Goal: Task Accomplishment & Management: Manage account settings

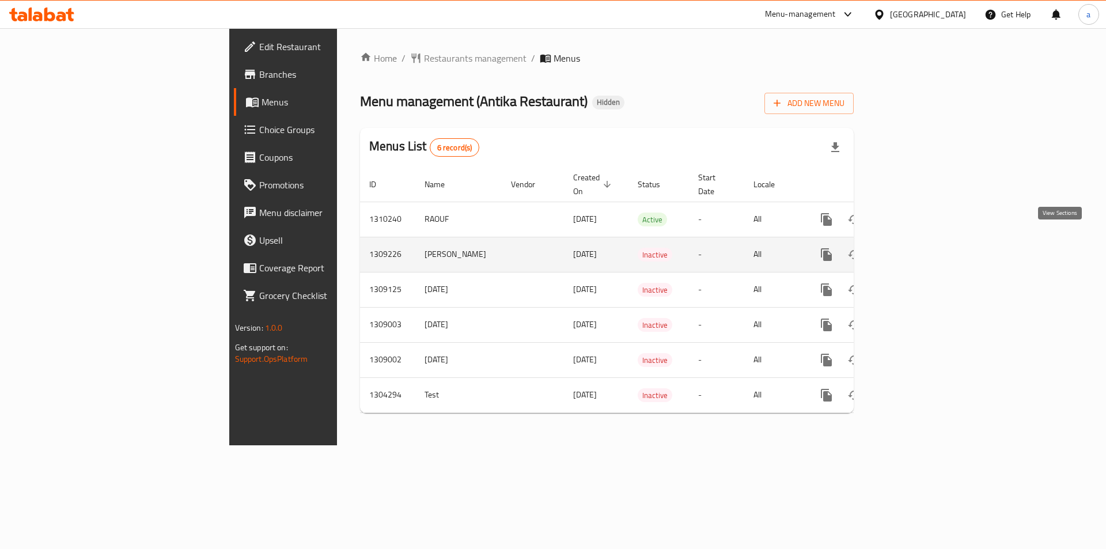
click at [923, 244] on link "enhanced table" at bounding box center [909, 255] width 28 height 28
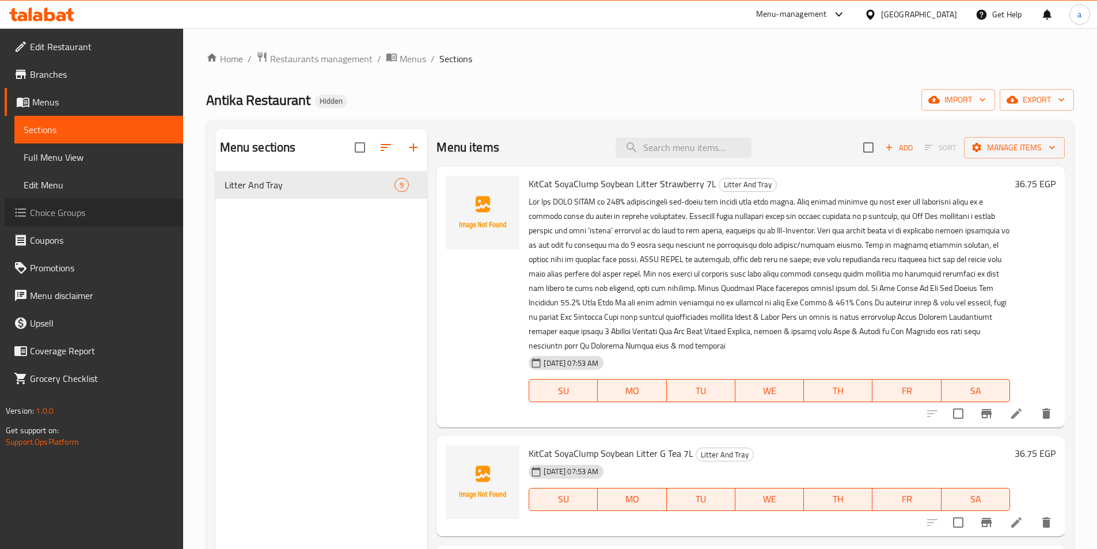
click at [75, 208] on span "Choice Groups" at bounding box center [102, 213] width 144 height 14
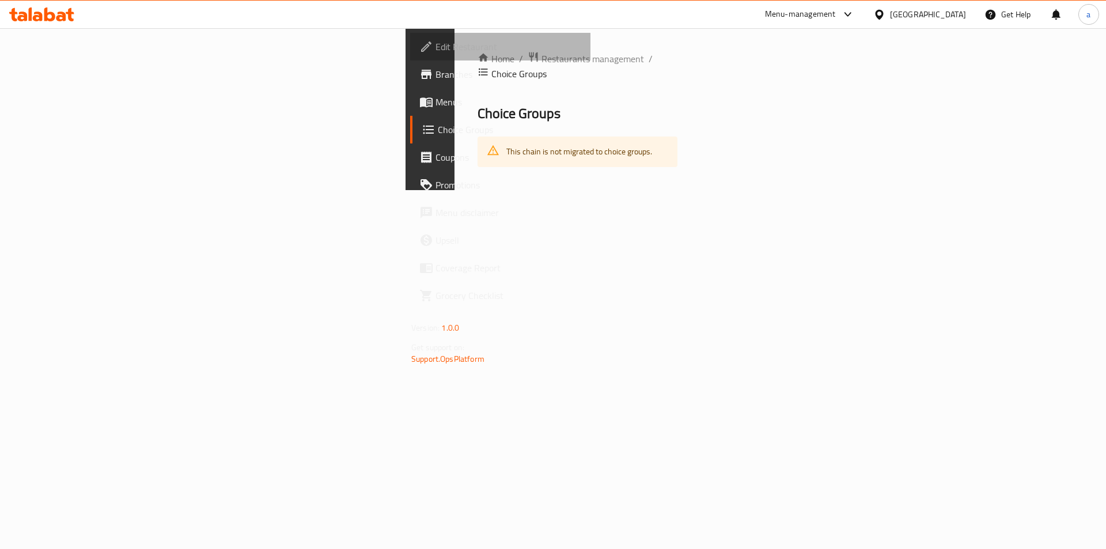
click at [410, 59] on link "Edit Restaurant" at bounding box center [500, 47] width 180 height 28
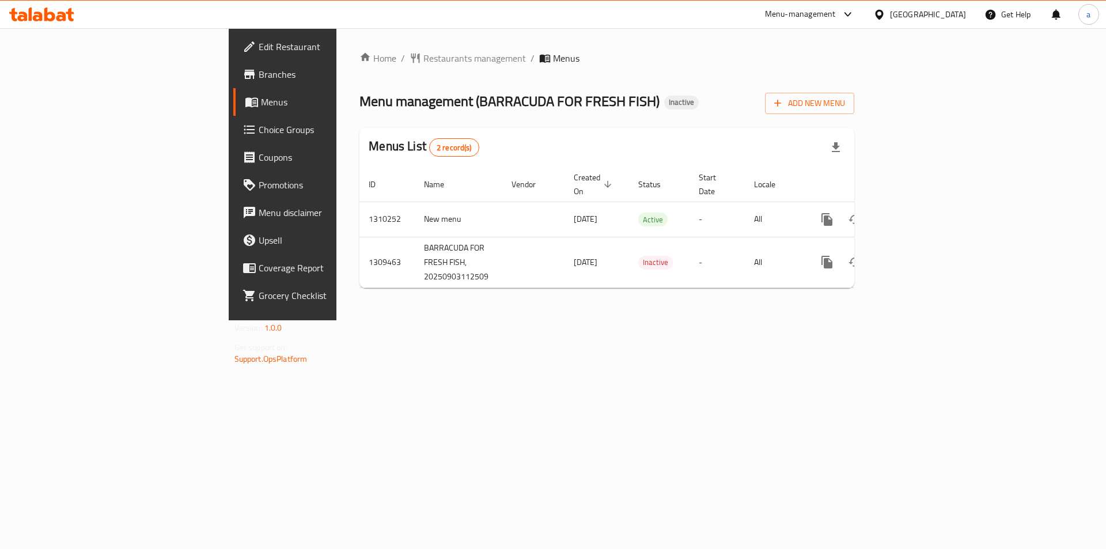
click at [259, 134] on span "Choice Groups" at bounding box center [332, 130] width 146 height 14
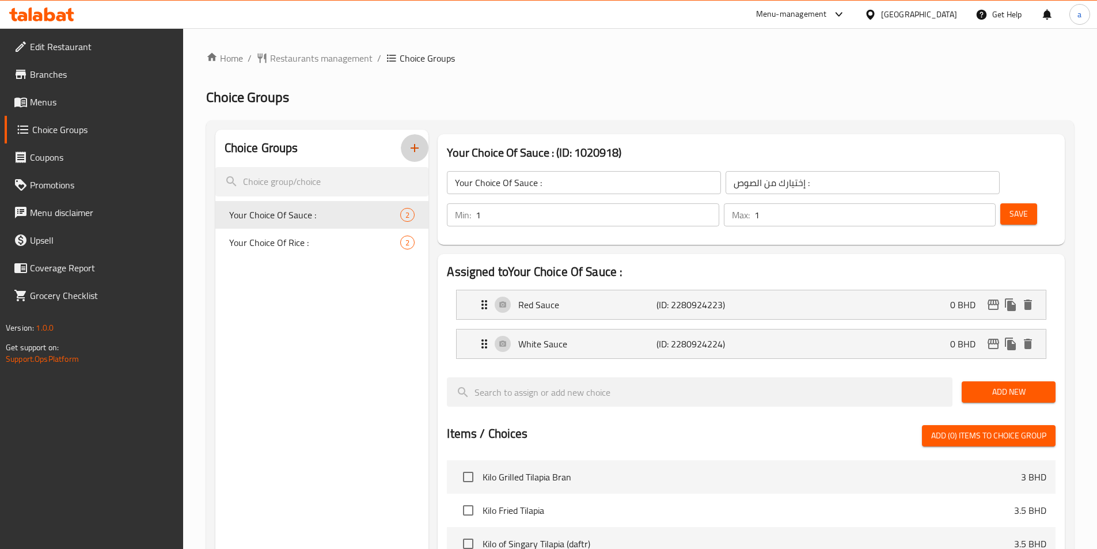
click at [412, 156] on button "button" at bounding box center [415, 148] width 28 height 28
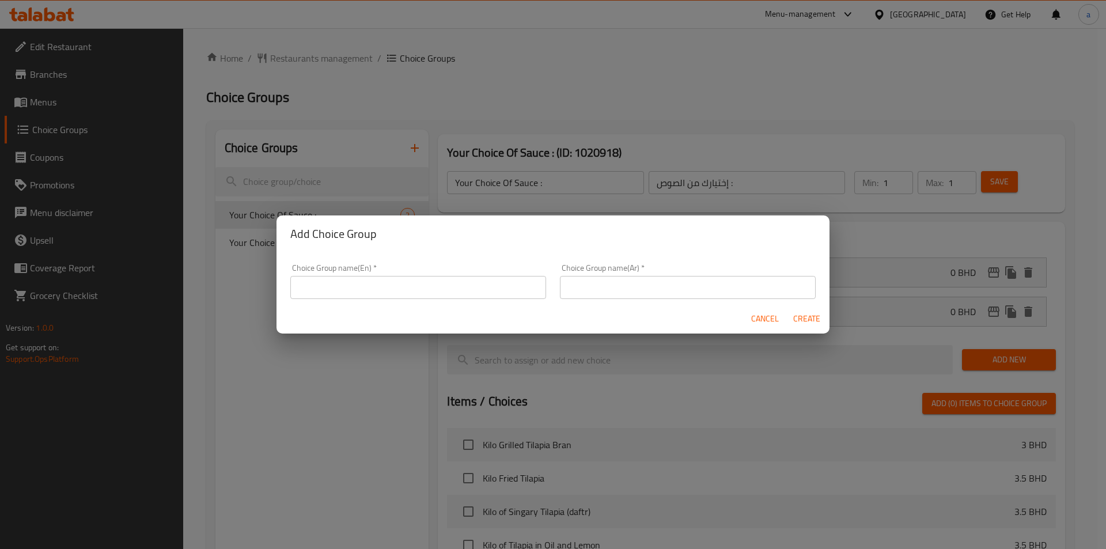
click at [443, 287] on input "text" at bounding box center [418, 287] width 256 height 23
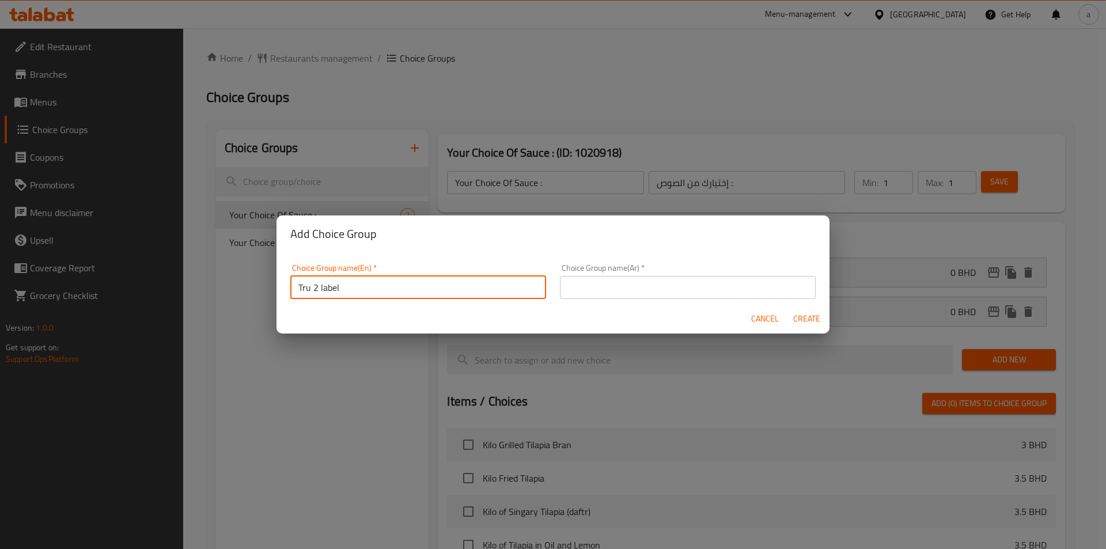
type input "Tru 2 label"
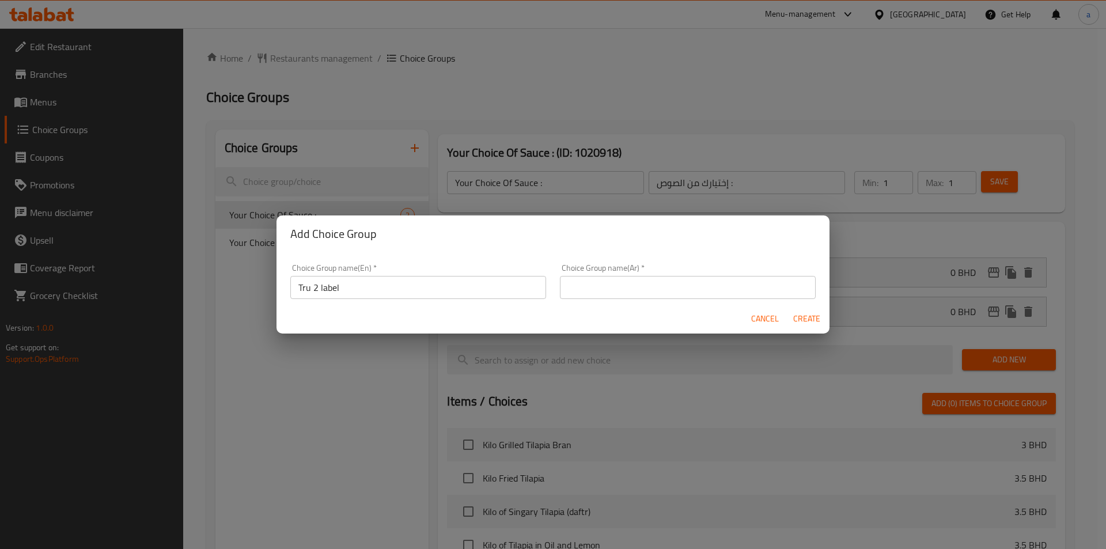
click at [611, 301] on div "Choice Group name(Ar)   * Choice Group name(Ar) *" at bounding box center [687, 281] width 269 height 49
click at [620, 291] on input "text" at bounding box center [688, 287] width 256 height 23
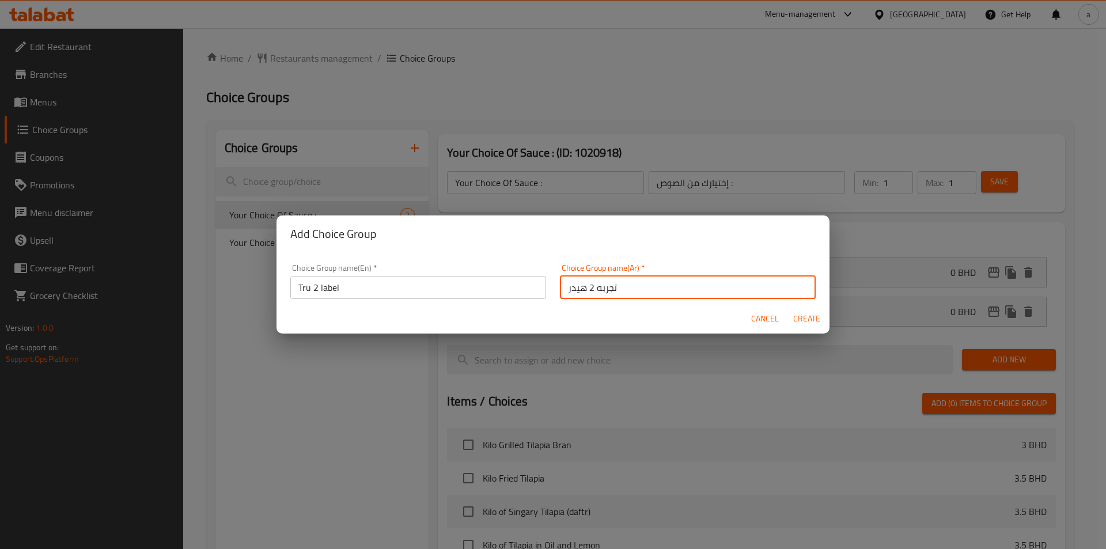
type input "تجربه 2 هيدر"
click at [815, 318] on span "Create" at bounding box center [806, 319] width 28 height 14
type input "Tru 2 label"
type input "تجربه 2 هيدر"
type input "0"
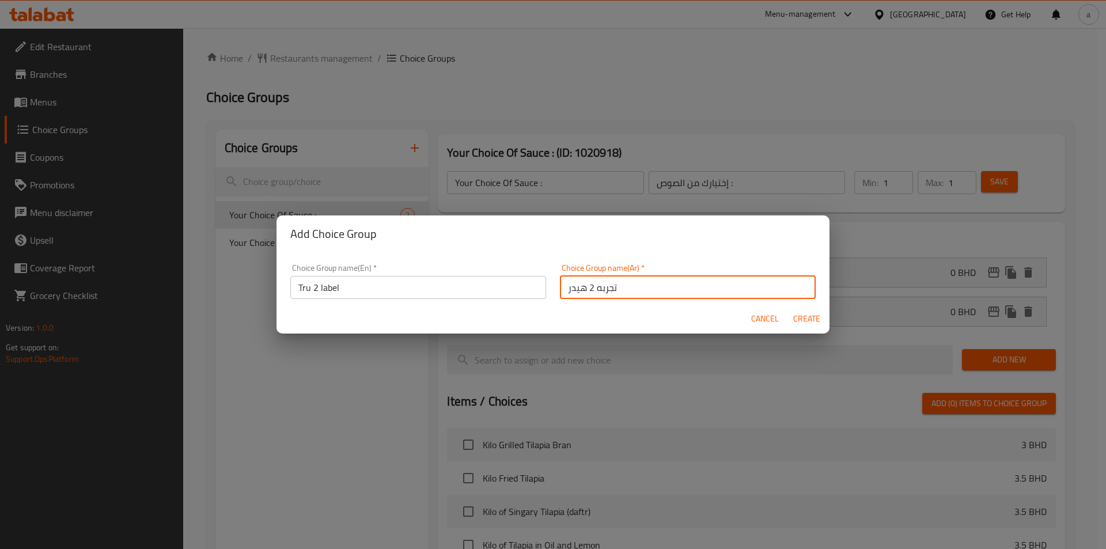
type input "0"
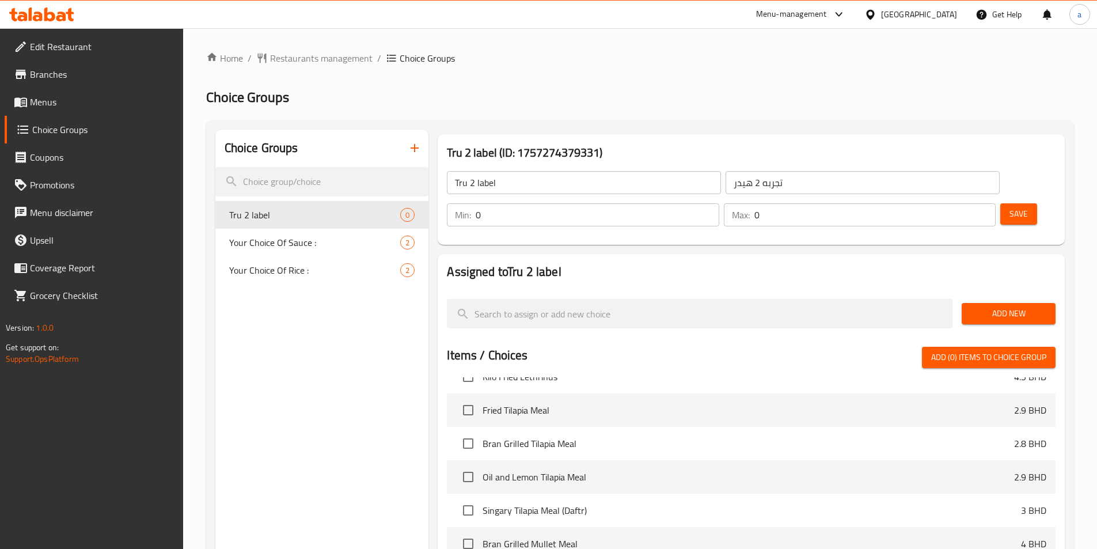
scroll to position [633, 0]
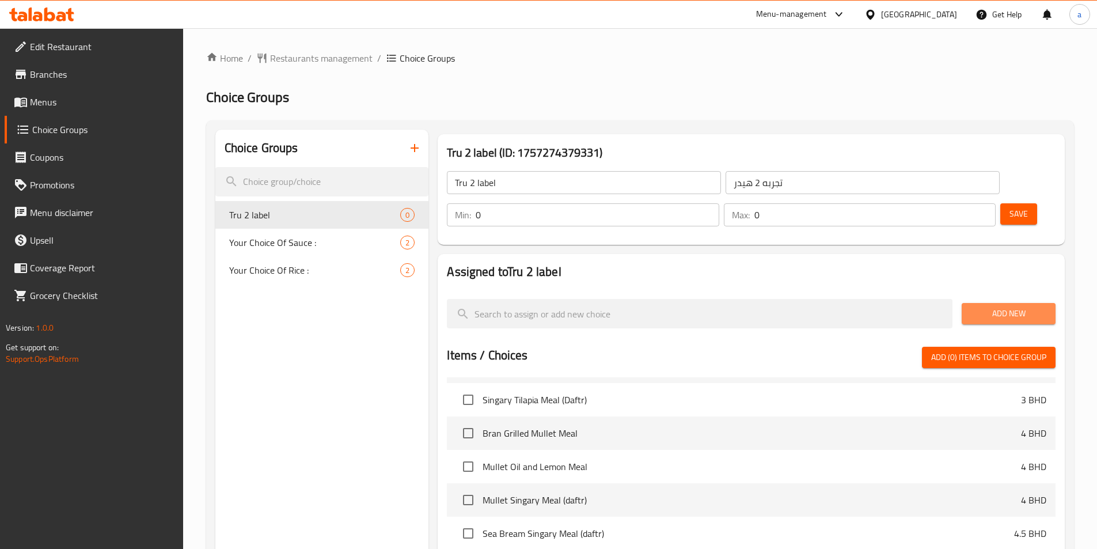
click at [998, 306] on span "Add New" at bounding box center [1008, 313] width 75 height 14
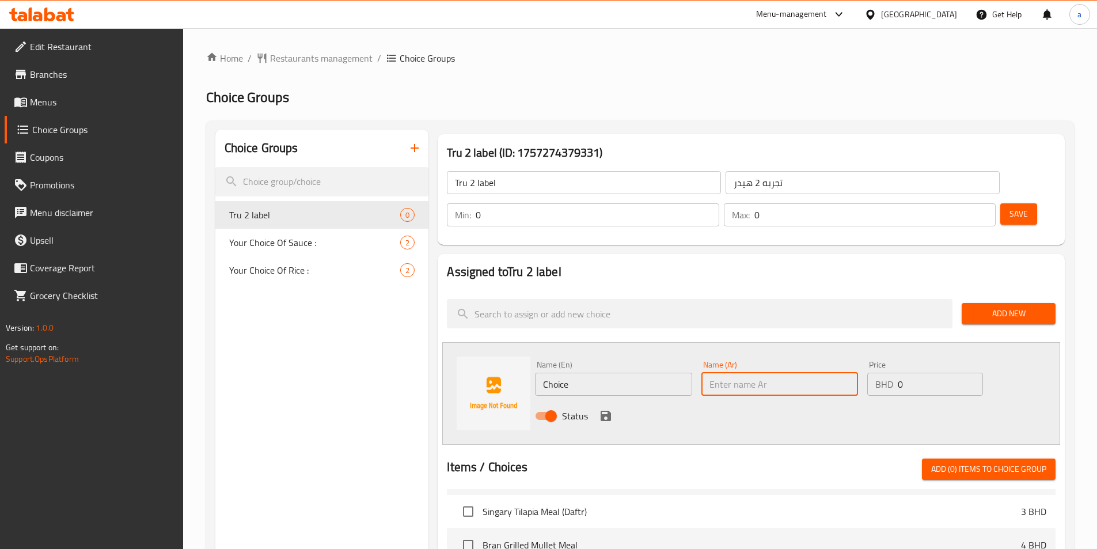
click at [711, 373] on input "text" at bounding box center [779, 384] width 157 height 23
type input "11"
click at [608, 411] on icon "save" at bounding box center [606, 416] width 10 height 10
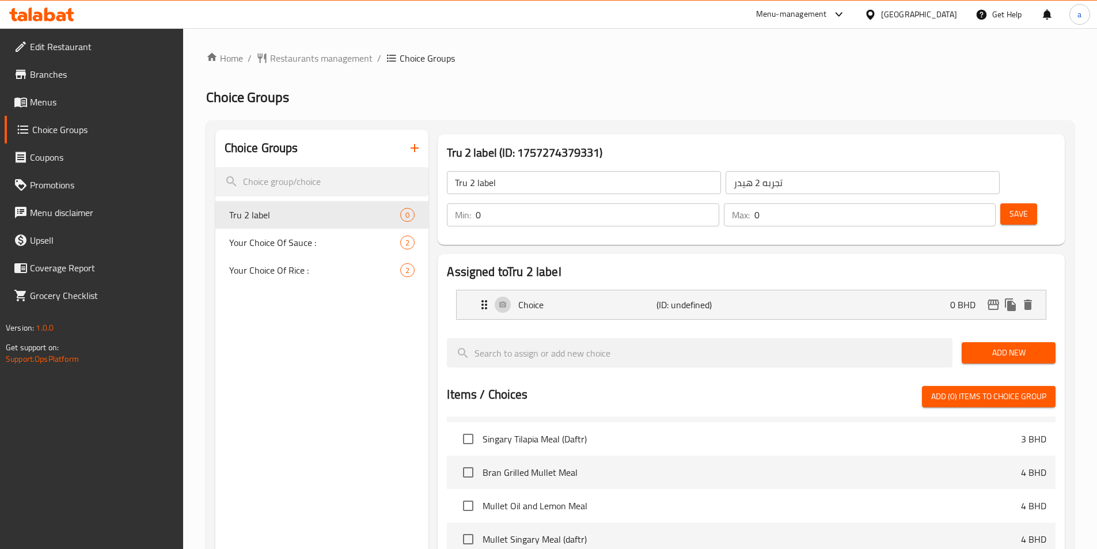
drag, startPoint x: 1010, startPoint y: 326, endPoint x: 947, endPoint y: 326, distance: 62.8
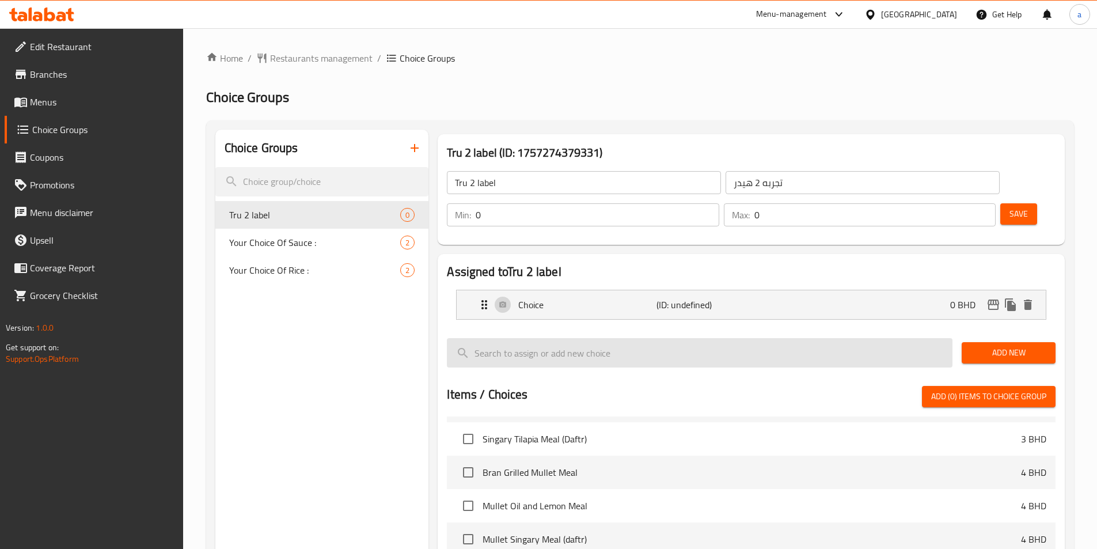
click at [1009, 345] on span "Add New" at bounding box center [1008, 352] width 75 height 14
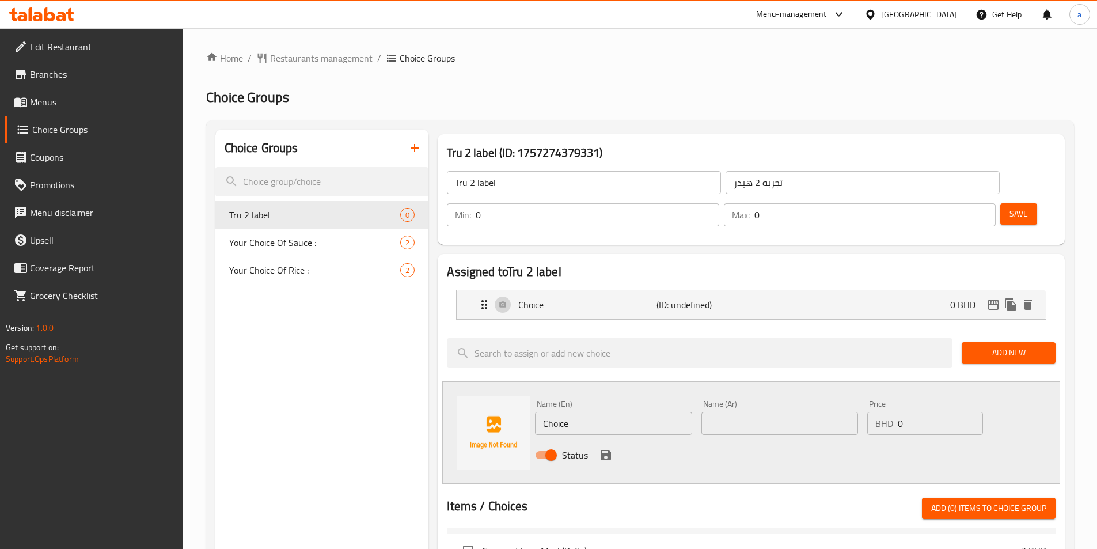
click at [604, 439] on div "Status" at bounding box center [779, 454] width 499 height 31
click at [616, 439] on div "Status" at bounding box center [779, 454] width 499 height 31
click at [715, 412] on input "text" at bounding box center [779, 423] width 157 height 23
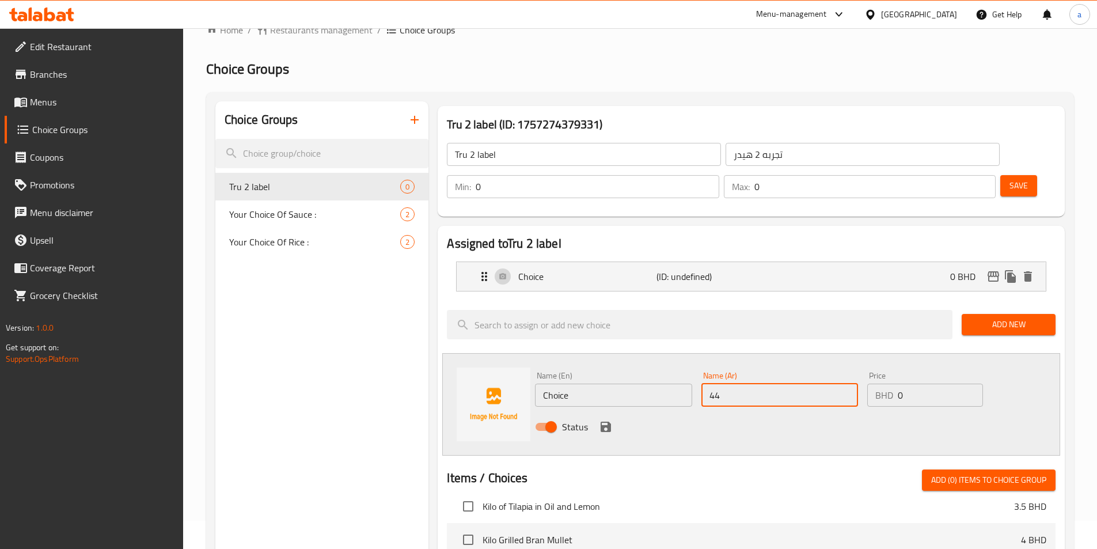
scroll to position [0, 0]
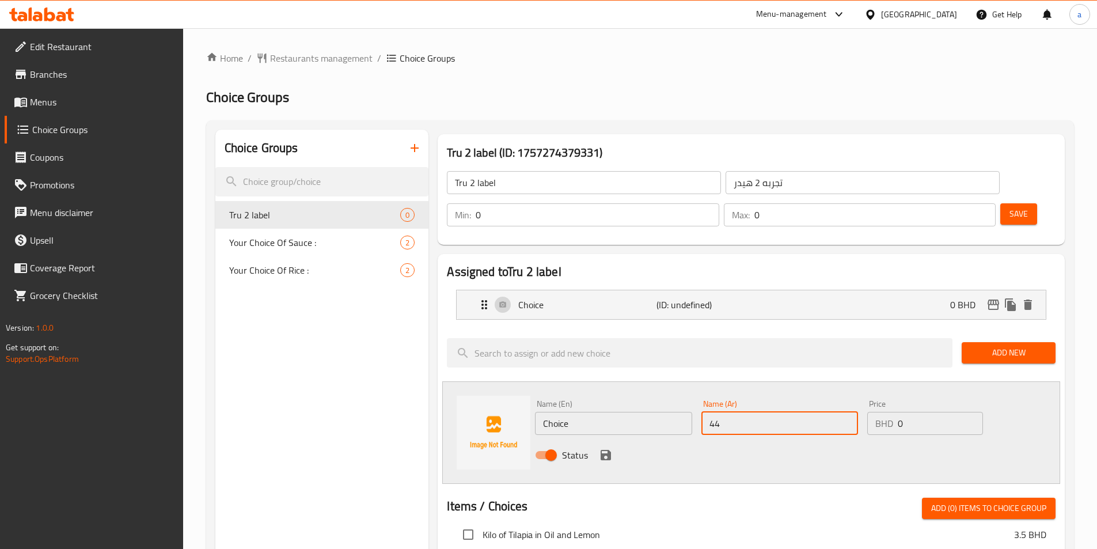
type input "44"
click at [601, 450] on icon "save" at bounding box center [606, 455] width 10 height 10
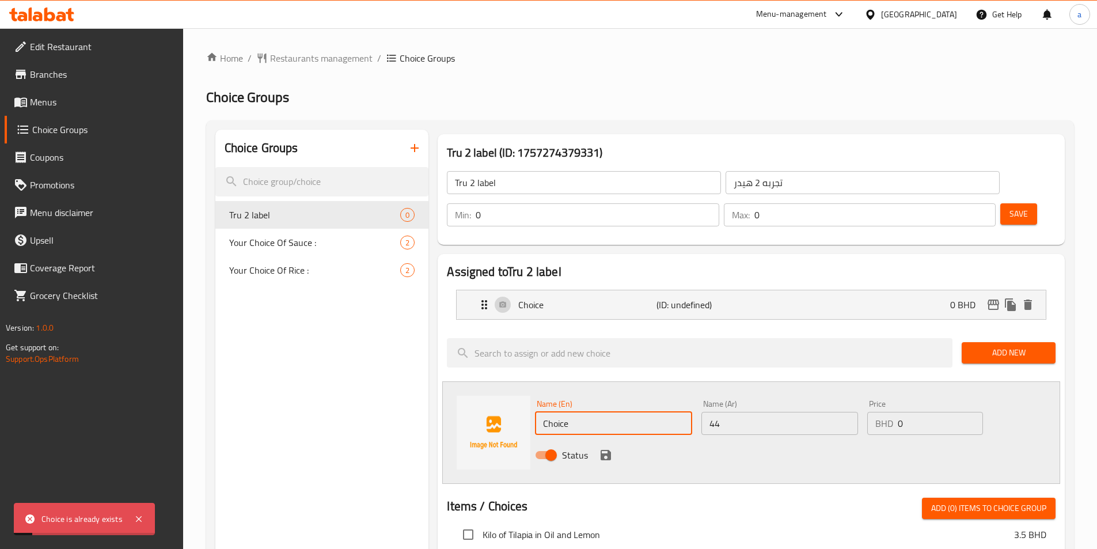
click at [624, 412] on input "Choice" at bounding box center [613, 423] width 157 height 23
type input "Choiceر"
click at [603, 450] on icon "save" at bounding box center [606, 455] width 10 height 10
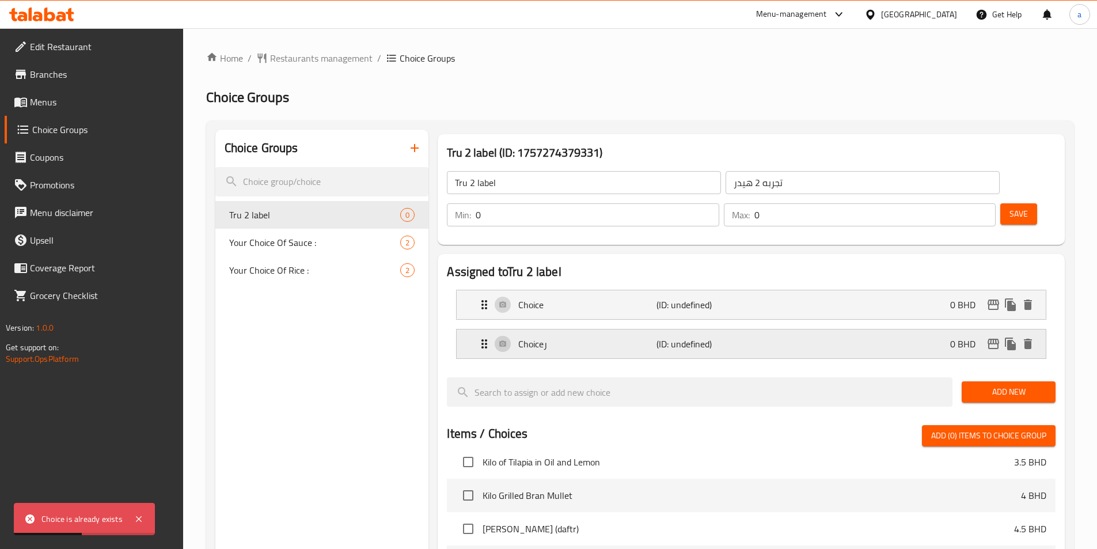
click at [886, 329] on div "Choiceر (ID: undefined) 0 BHD" at bounding box center [754, 343] width 555 height 29
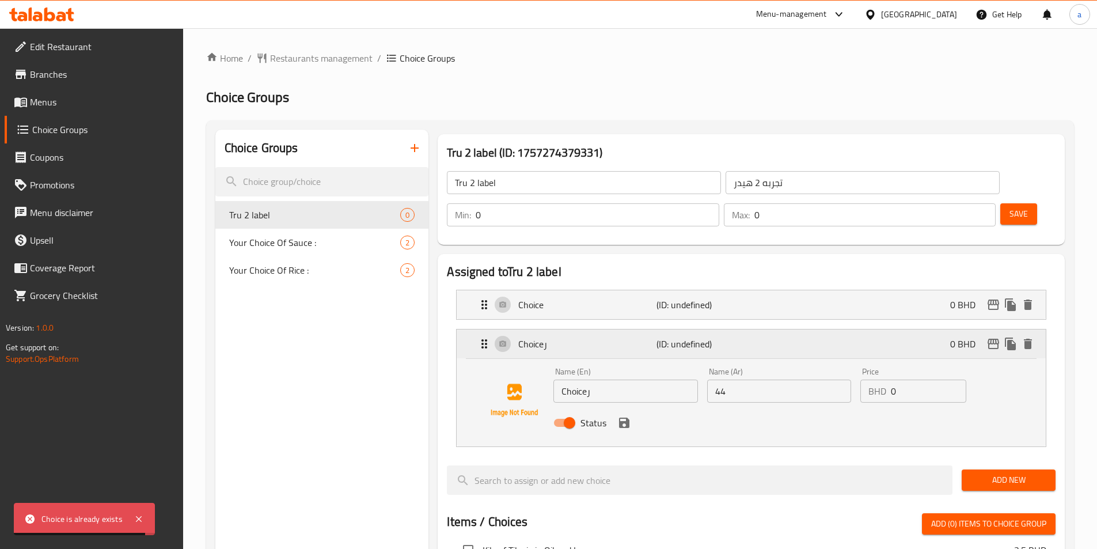
click at [696, 337] on p "(ID: undefined)" at bounding box center [702, 344] width 92 height 14
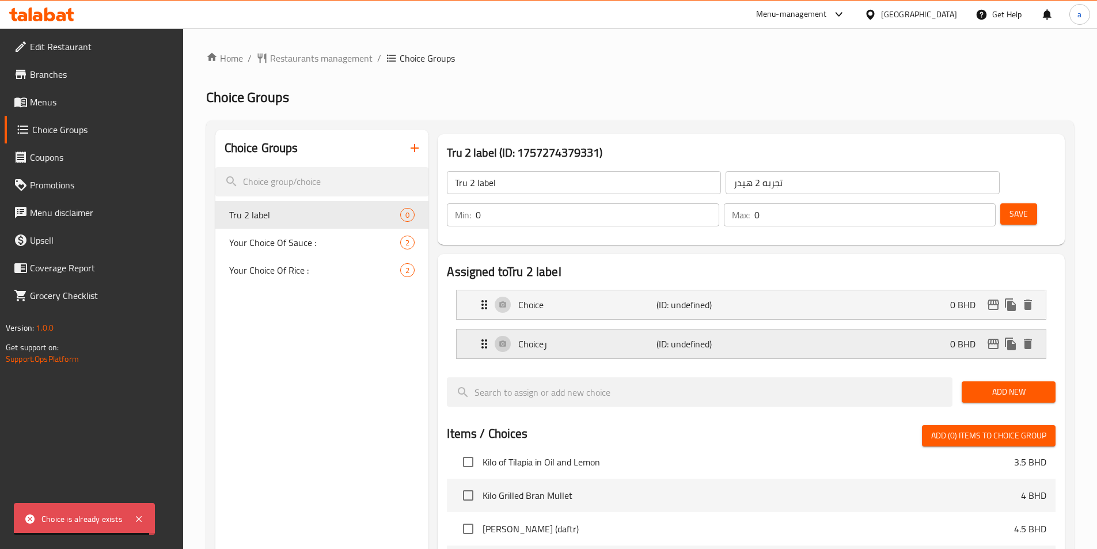
click at [696, 337] on p "(ID: undefined)" at bounding box center [702, 344] width 92 height 14
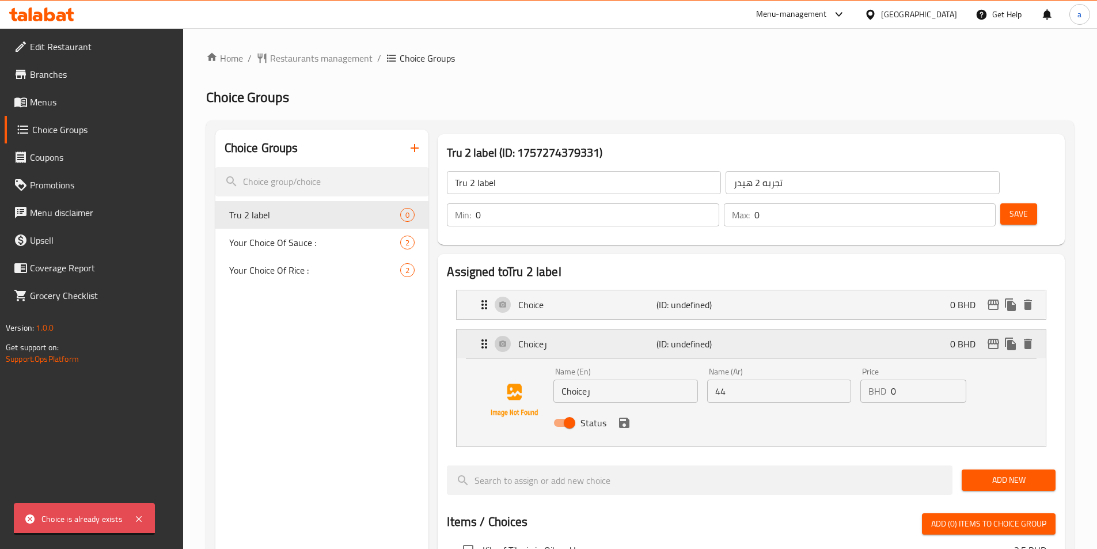
click at [696, 337] on p "(ID: undefined)" at bounding box center [702, 344] width 92 height 14
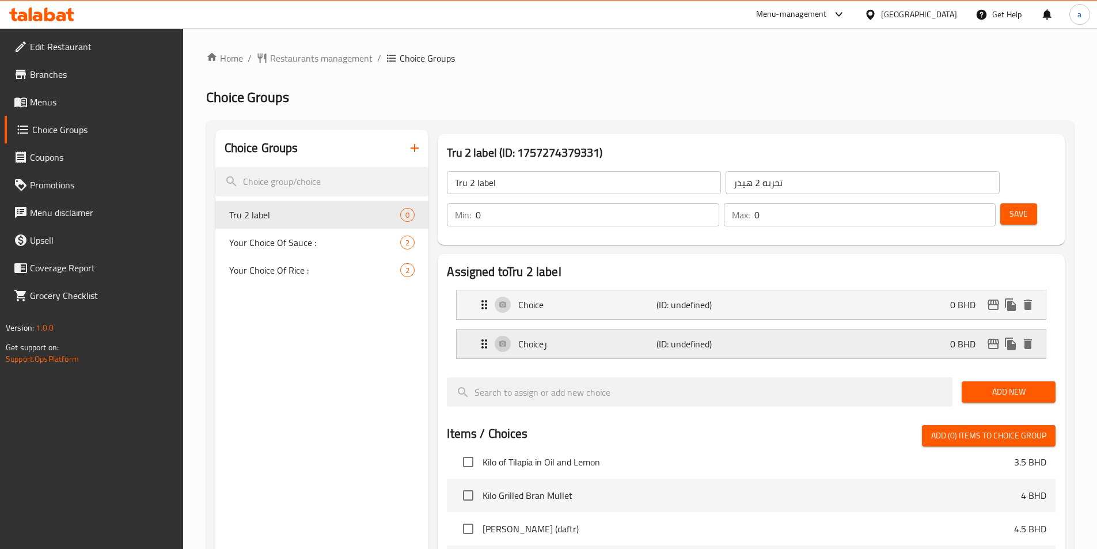
drag, startPoint x: 695, startPoint y: 313, endPoint x: 645, endPoint y: 317, distance: 49.6
click at [645, 337] on p "Choiceر" at bounding box center [587, 344] width 138 height 14
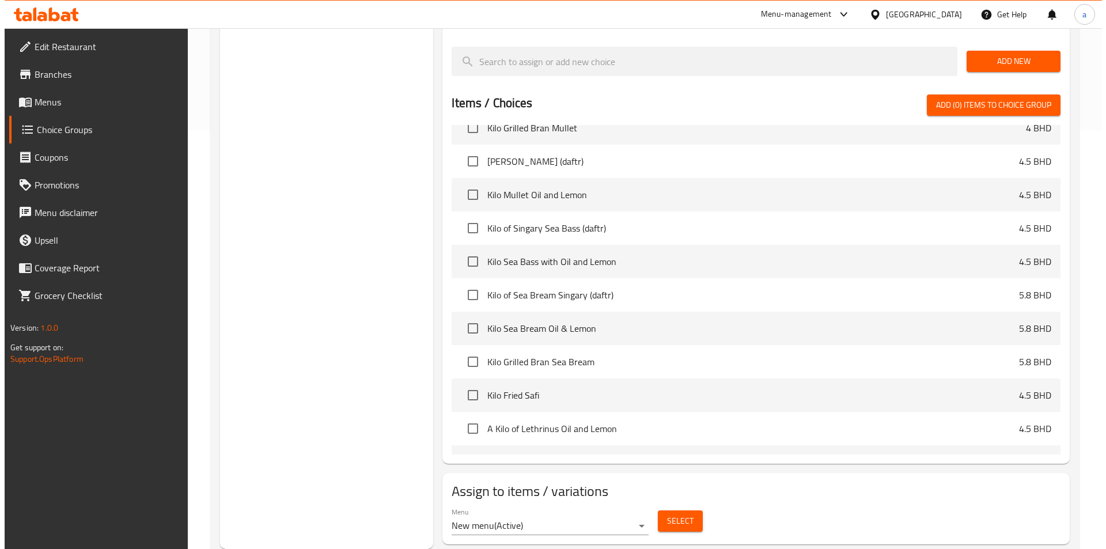
scroll to position [173, 0]
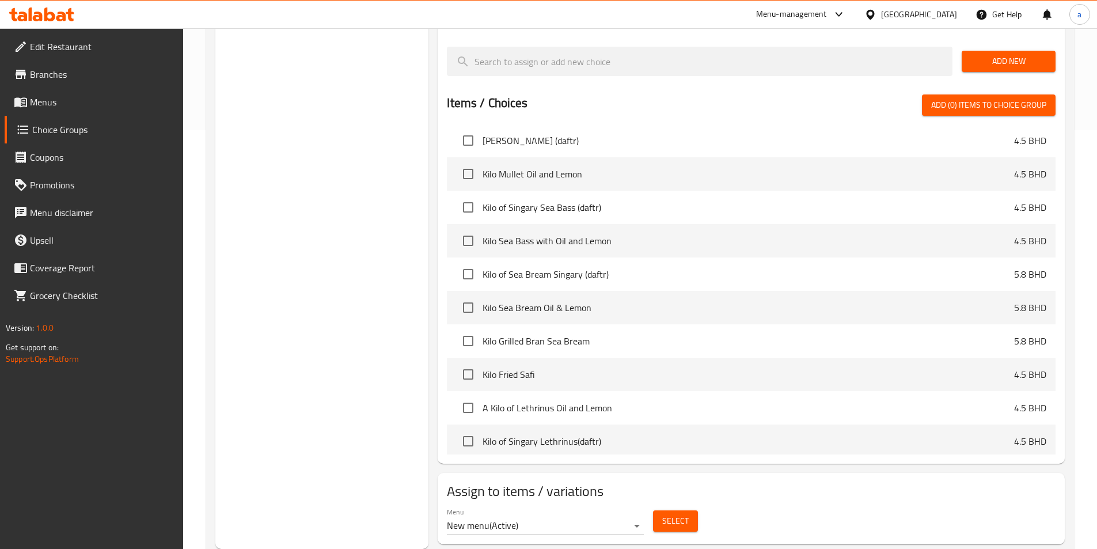
click at [688, 514] on span "Select" at bounding box center [675, 521] width 26 height 14
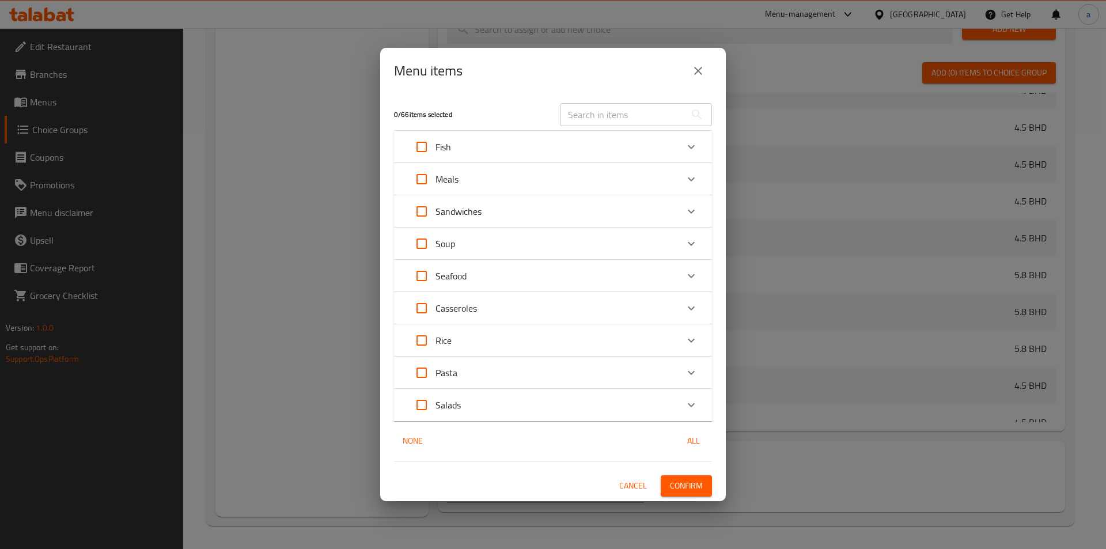
click at [429, 401] on input "Expand" at bounding box center [422, 405] width 28 height 28
checkbox input "true"
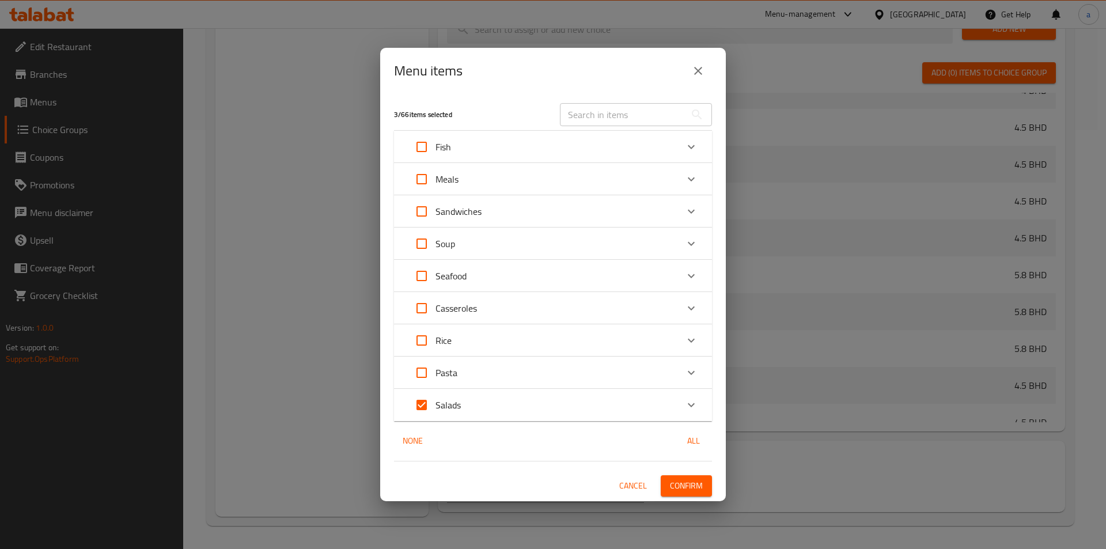
click at [686, 413] on div "Expand" at bounding box center [691, 405] width 28 height 28
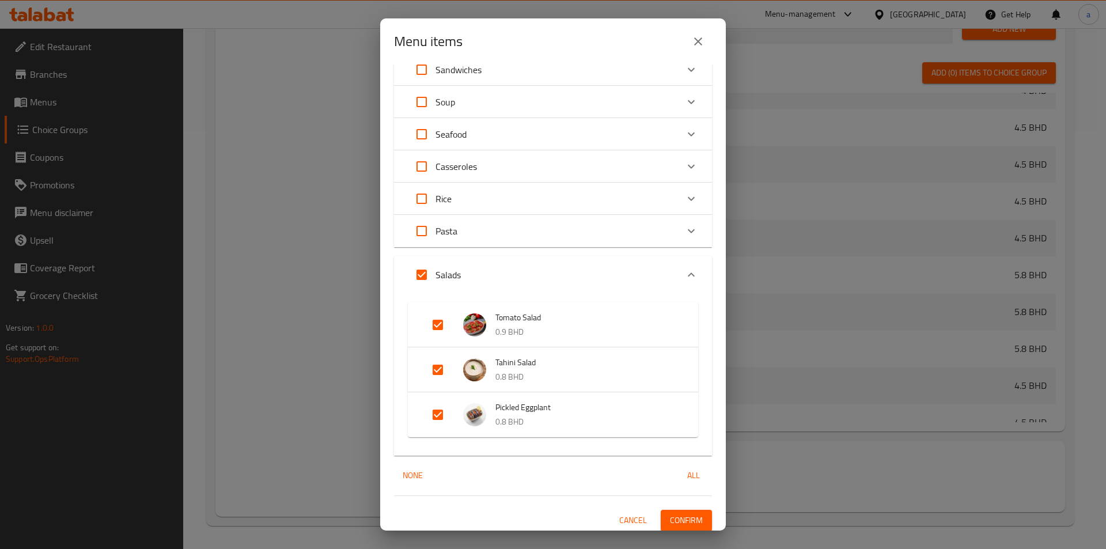
scroll to position [117, 0]
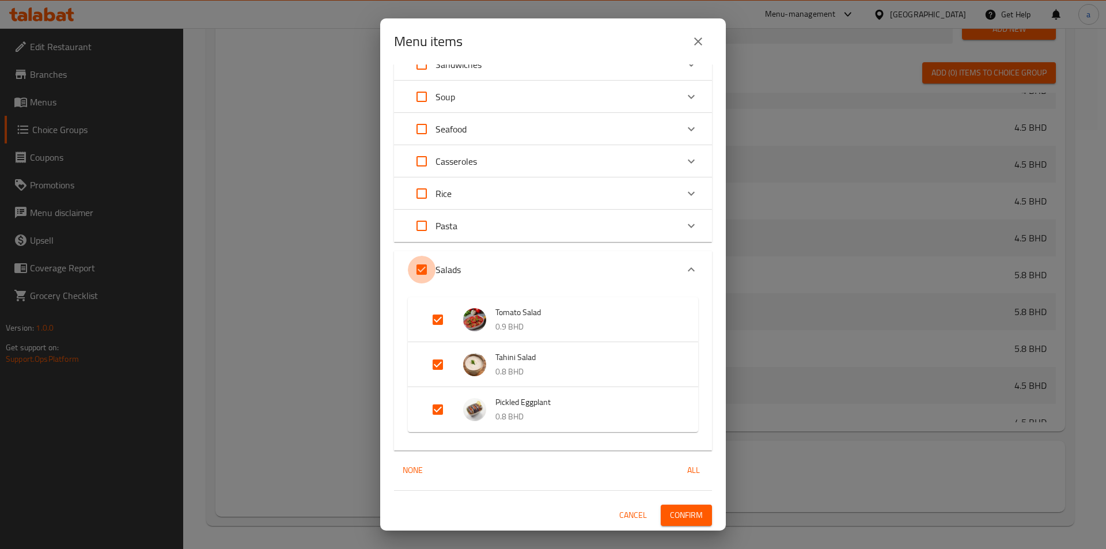
click at [420, 272] on input "Expand" at bounding box center [422, 270] width 28 height 28
checkbox input "false"
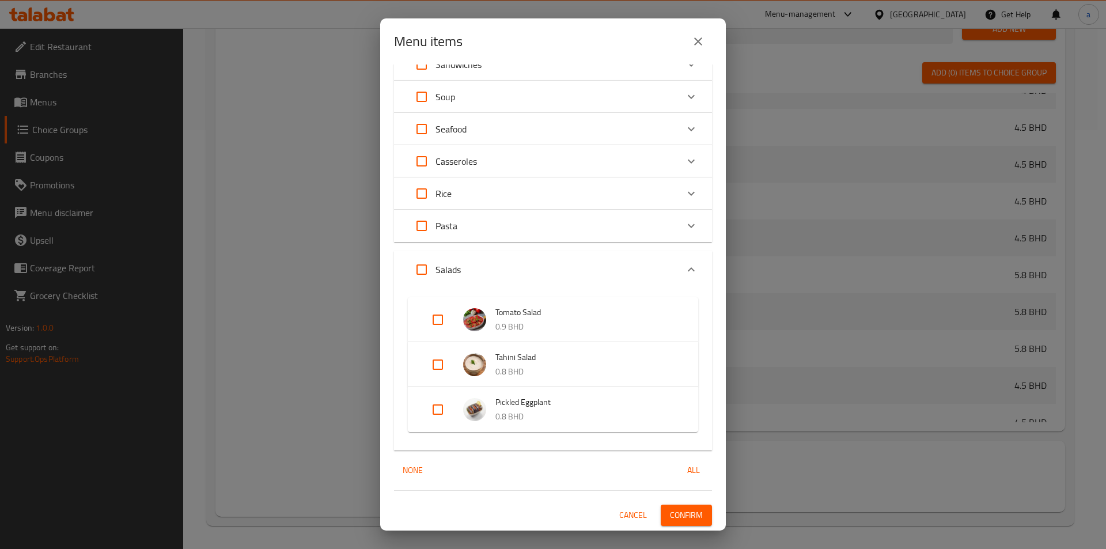
click at [531, 195] on div "Rice" at bounding box center [542, 194] width 269 height 28
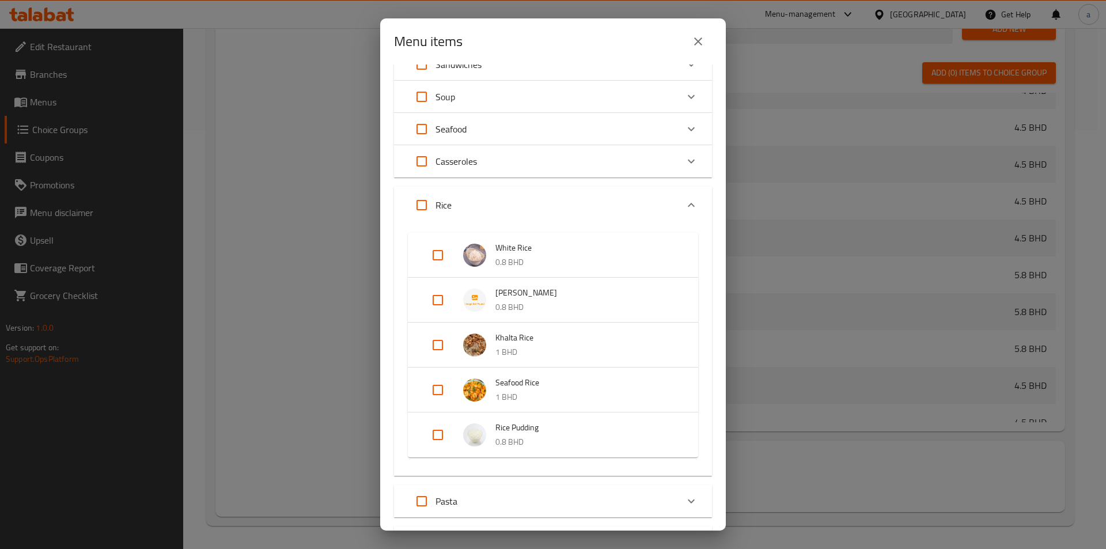
click at [527, 150] on div "Casseroles" at bounding box center [542, 161] width 269 height 28
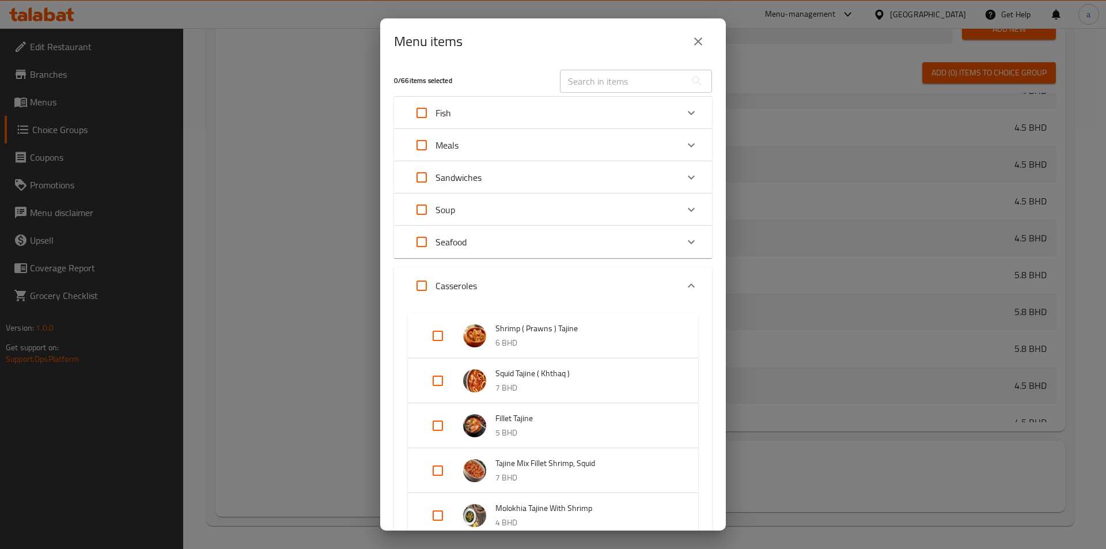
scroll to position [0, 0]
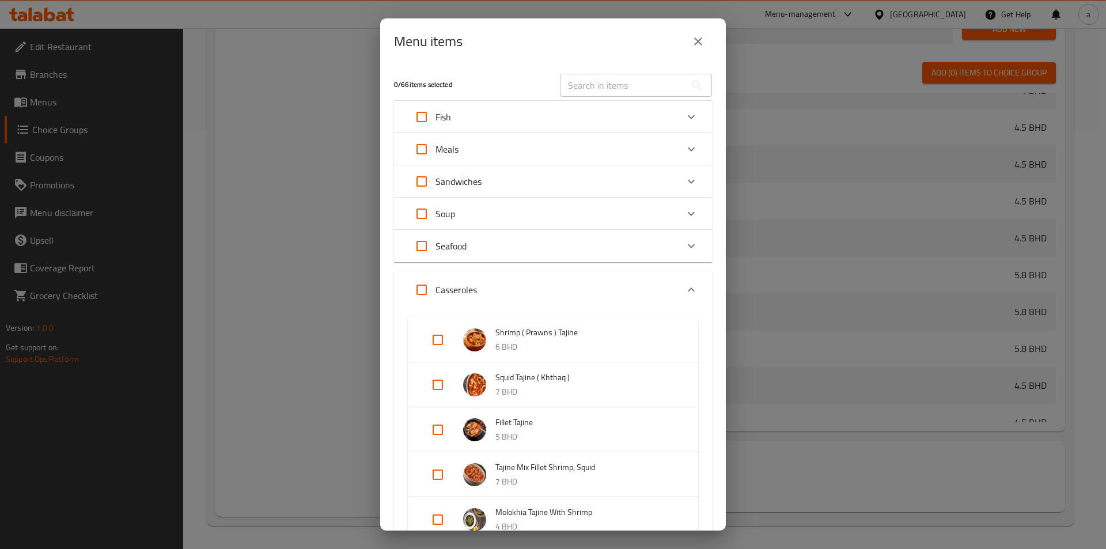
click at [523, 164] on div "Meals" at bounding box center [553, 149] width 318 height 32
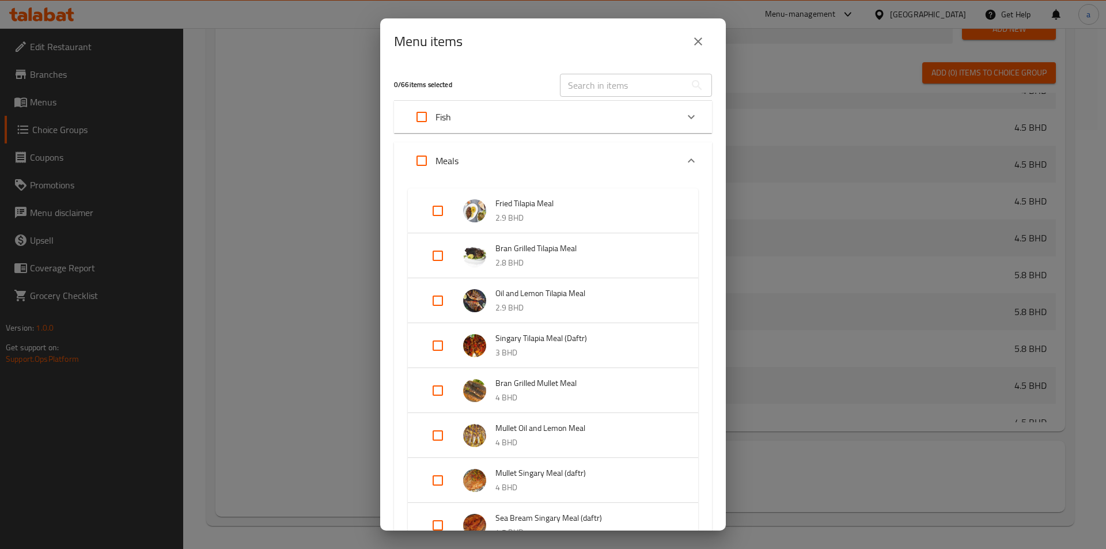
click at [514, 128] on div "Fish" at bounding box center [542, 117] width 269 height 28
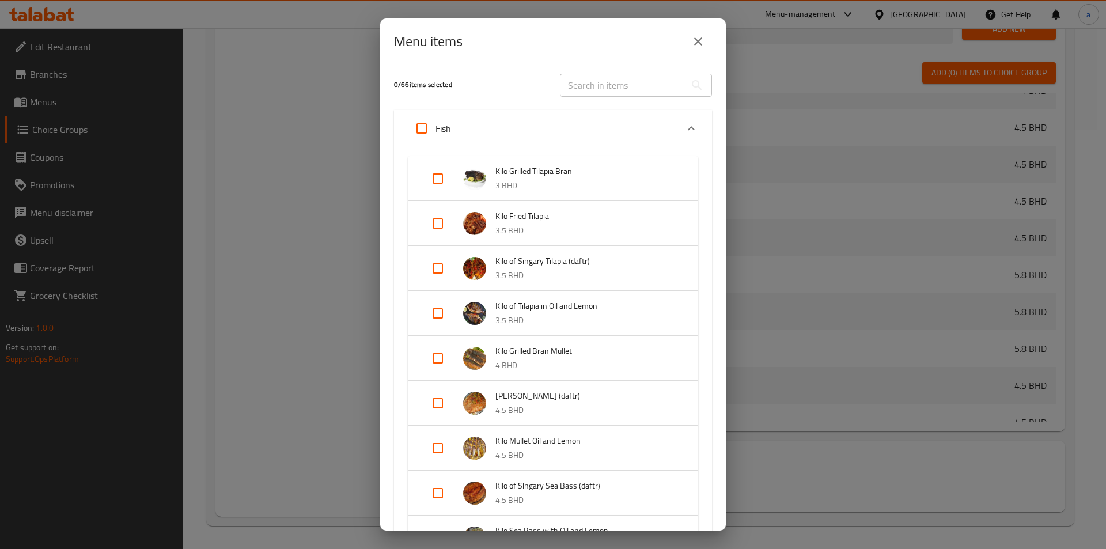
click at [511, 126] on div "Fish" at bounding box center [542, 129] width 269 height 28
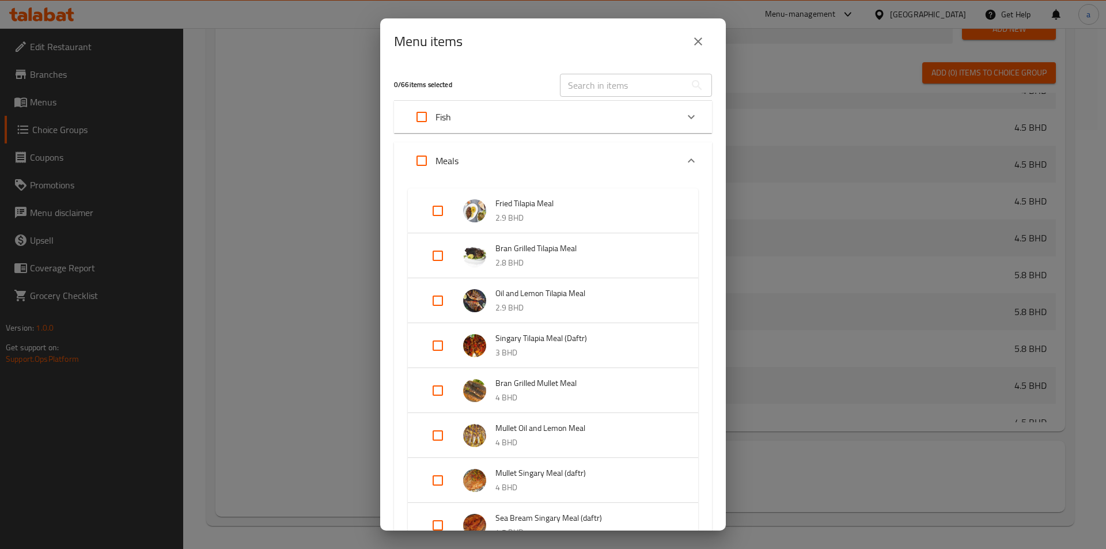
click at [519, 162] on div "Meals" at bounding box center [542, 161] width 269 height 28
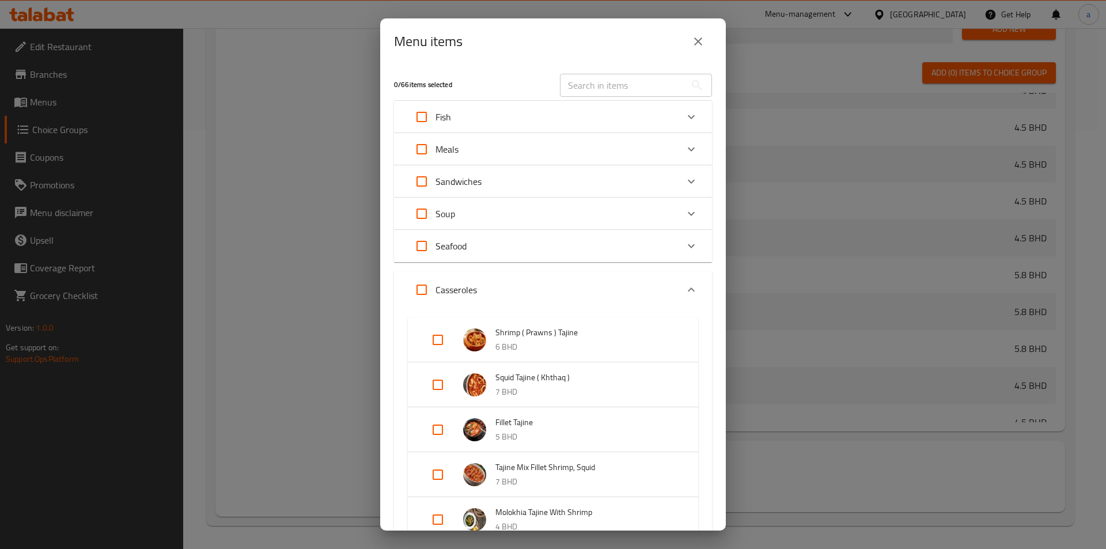
click at [509, 180] on div "Sandwiches" at bounding box center [542, 182] width 269 height 28
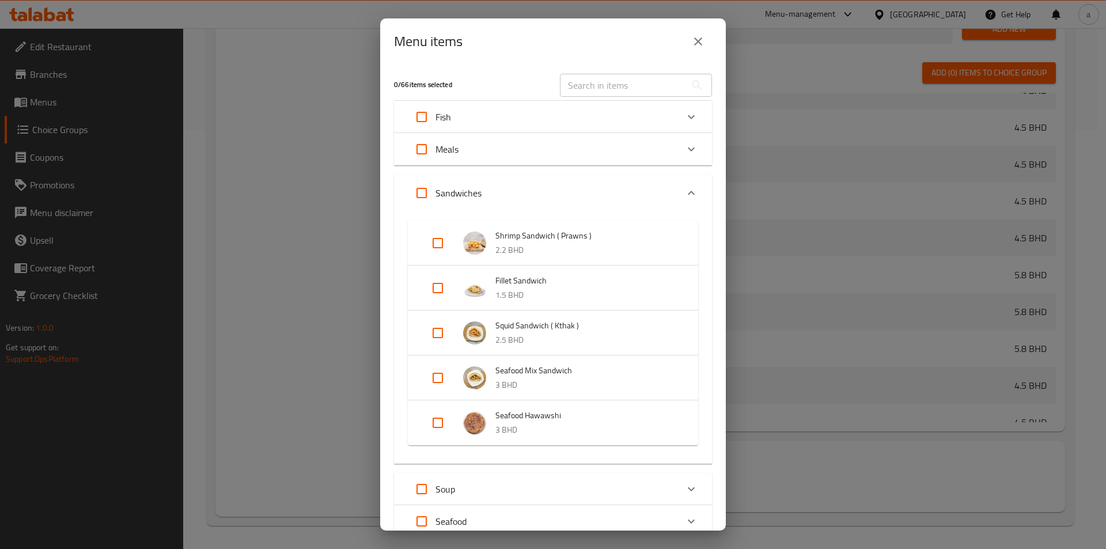
click at [512, 183] on div "Sandwiches" at bounding box center [542, 193] width 269 height 28
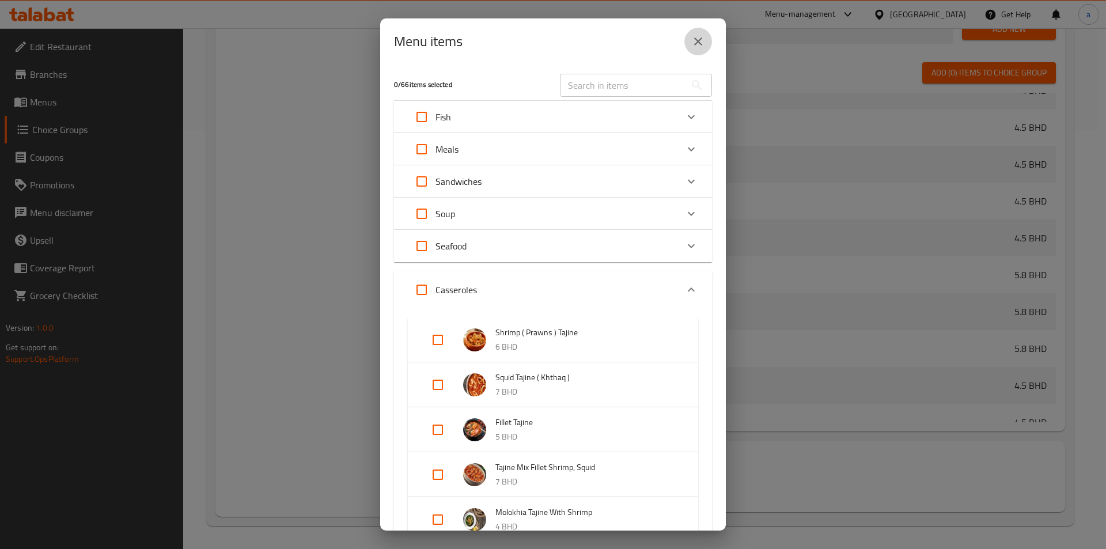
click at [700, 35] on icon "close" at bounding box center [698, 42] width 14 height 14
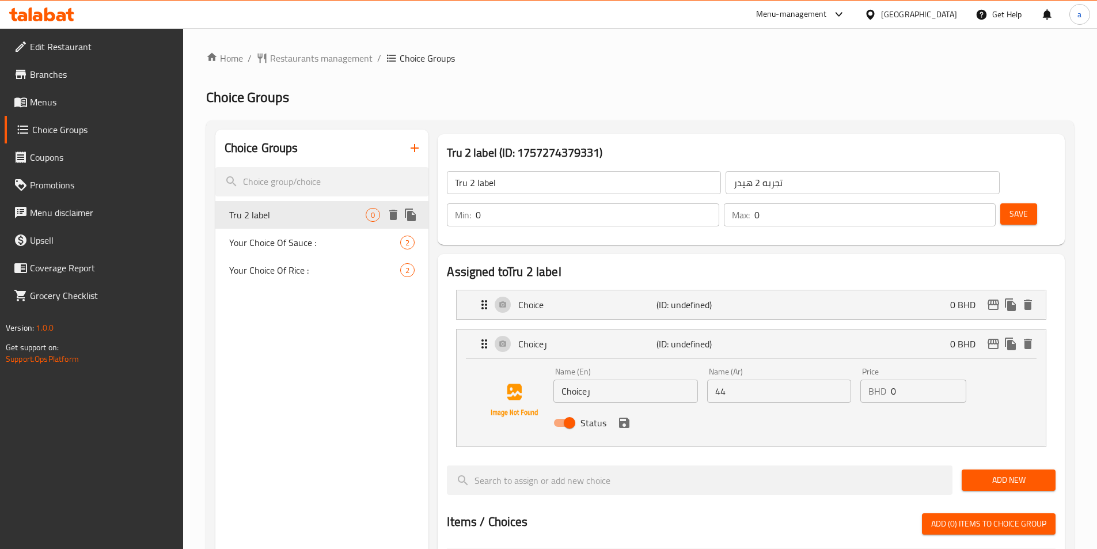
click at [398, 216] on icon "delete" at bounding box center [393, 215] width 14 height 14
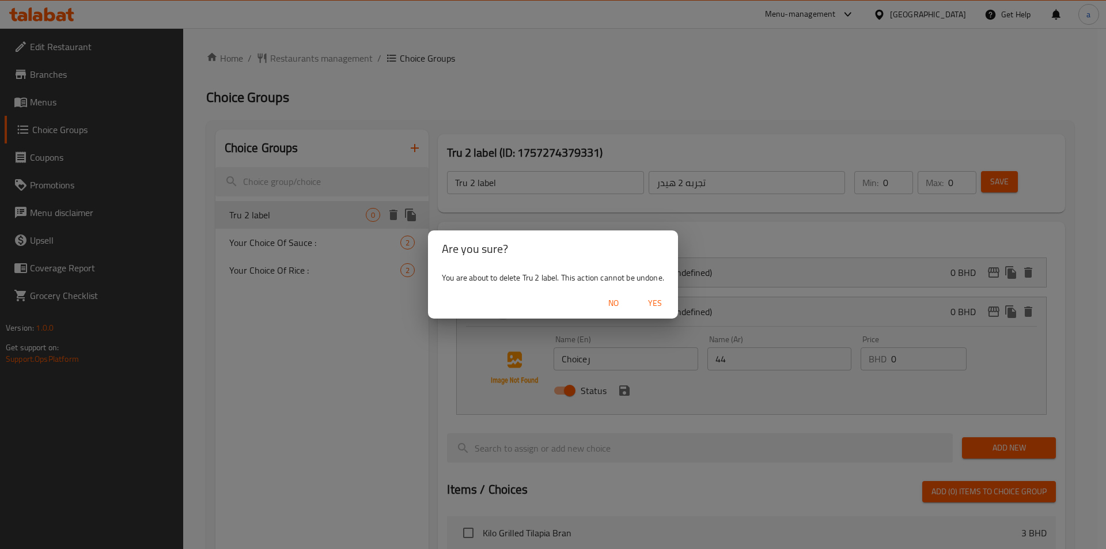
click at [656, 304] on span "Yes" at bounding box center [655, 303] width 28 height 14
type input "Your Choice Of Sauce :"
type input "إختيارك من الصوص :"
type input "1"
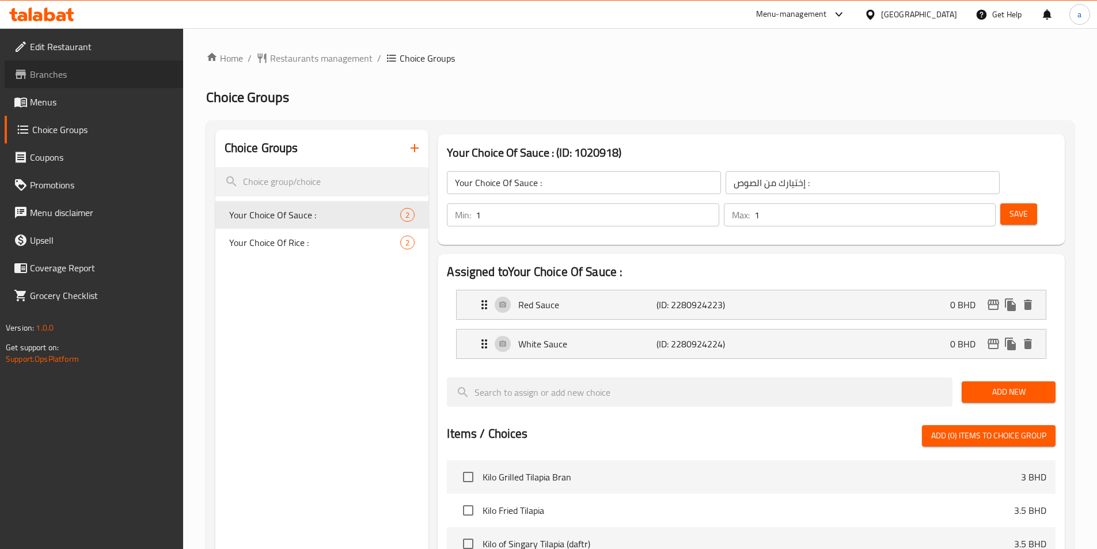
click at [72, 67] on link "Branches" at bounding box center [94, 74] width 179 height 28
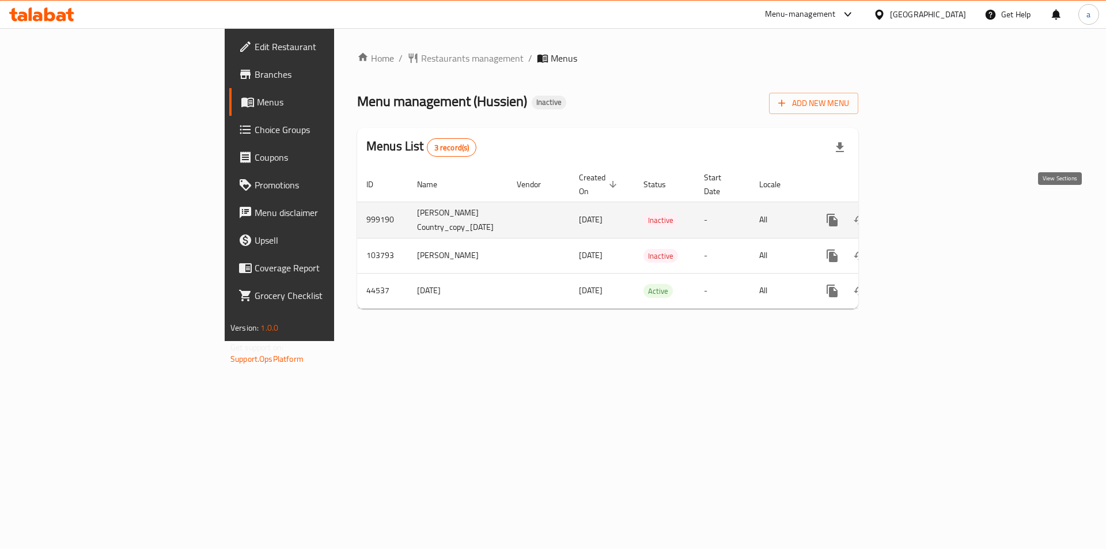
click at [922, 213] on icon "enhanced table" at bounding box center [915, 220] width 14 height 14
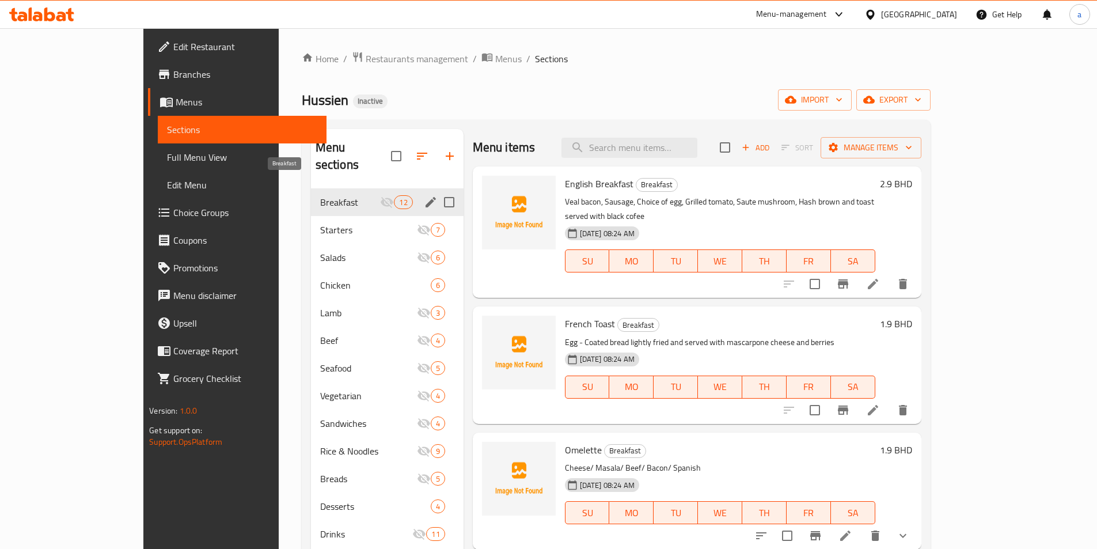
click at [320, 195] on span "Breakfast" at bounding box center [350, 202] width 60 height 14
click at [426, 197] on icon "edit" at bounding box center [431, 202] width 10 height 10
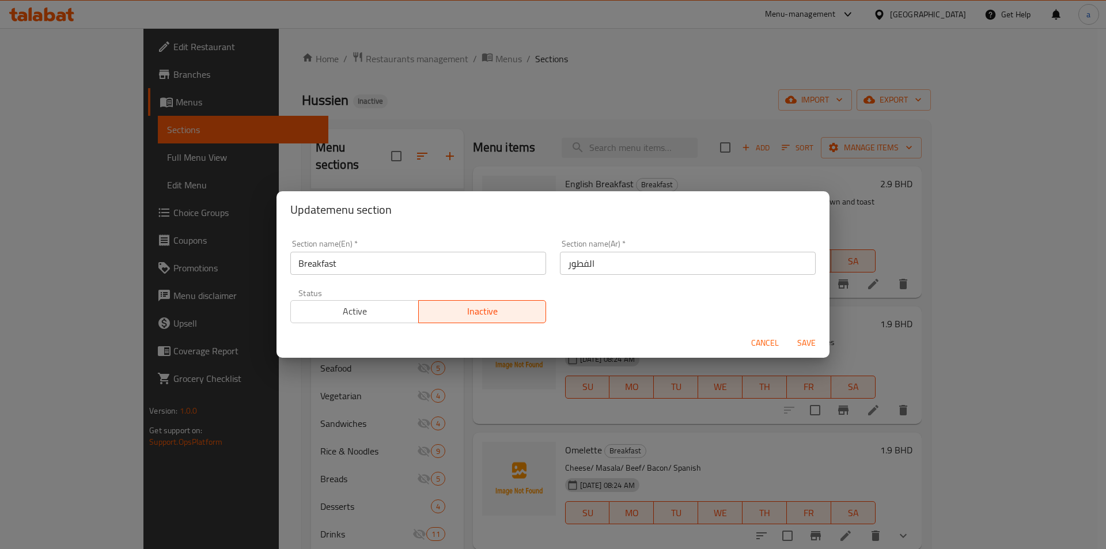
click at [507, 133] on div "Update menu section Section name(En)   * Breakfast Section name(En) * Section n…" at bounding box center [553, 274] width 1106 height 549
click at [755, 345] on span "Cancel" at bounding box center [765, 343] width 28 height 14
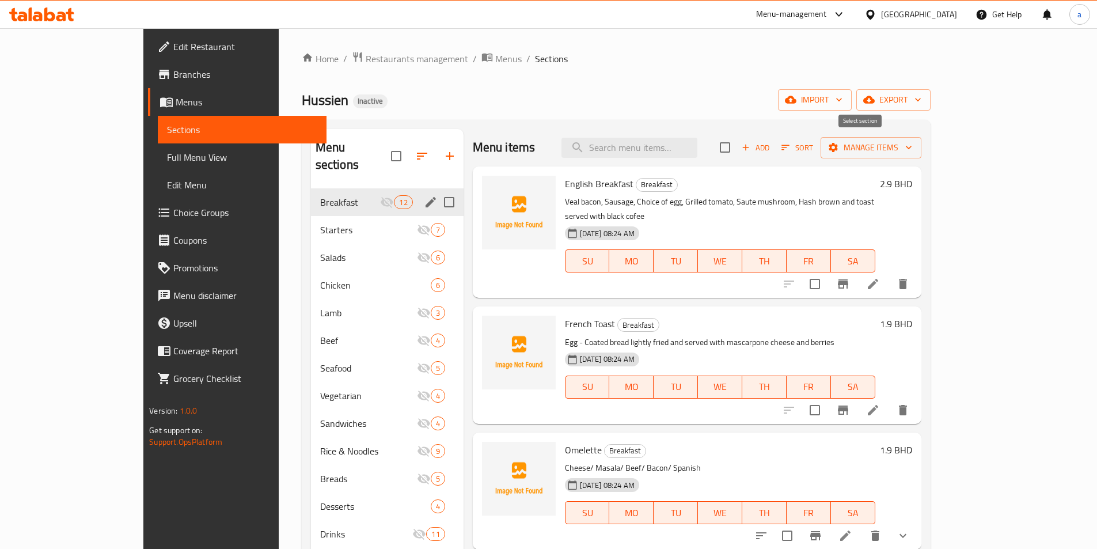
click at [737, 141] on input "checkbox" at bounding box center [725, 147] width 24 height 24
checkbox input "true"
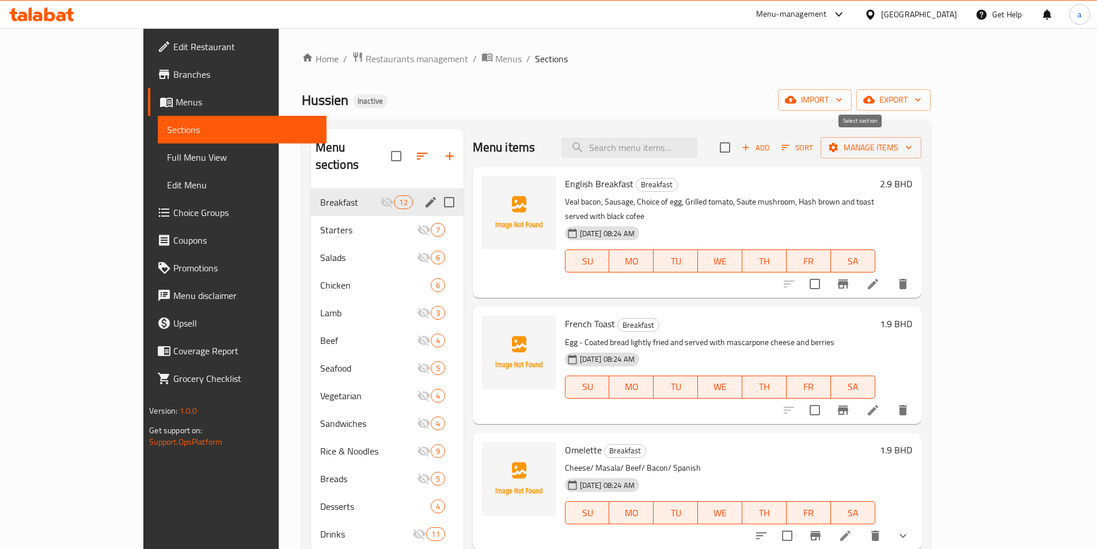
checkbox input "true"
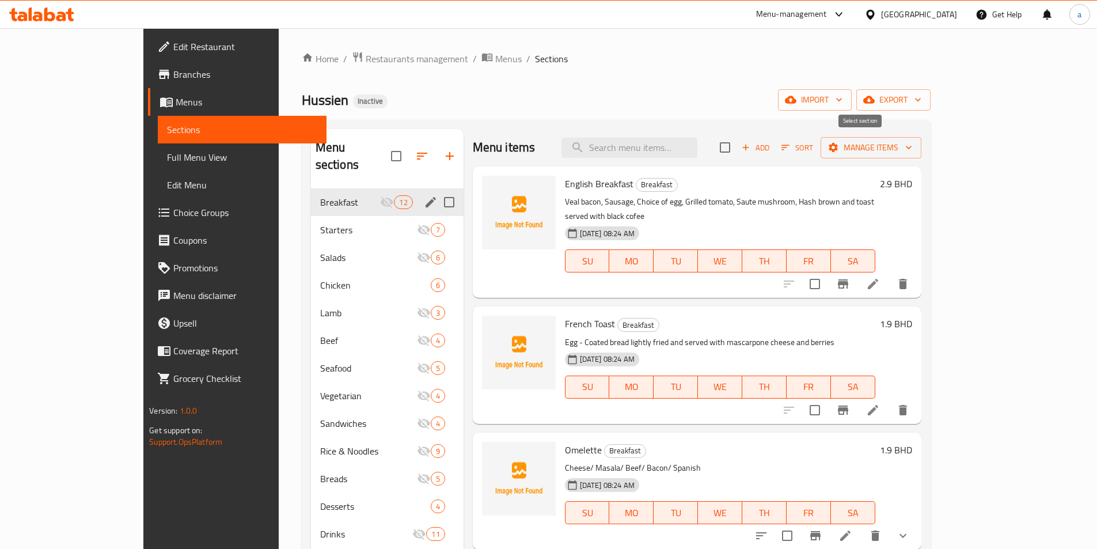
checkbox input "true"
click at [880, 277] on icon at bounding box center [873, 284] width 14 height 14
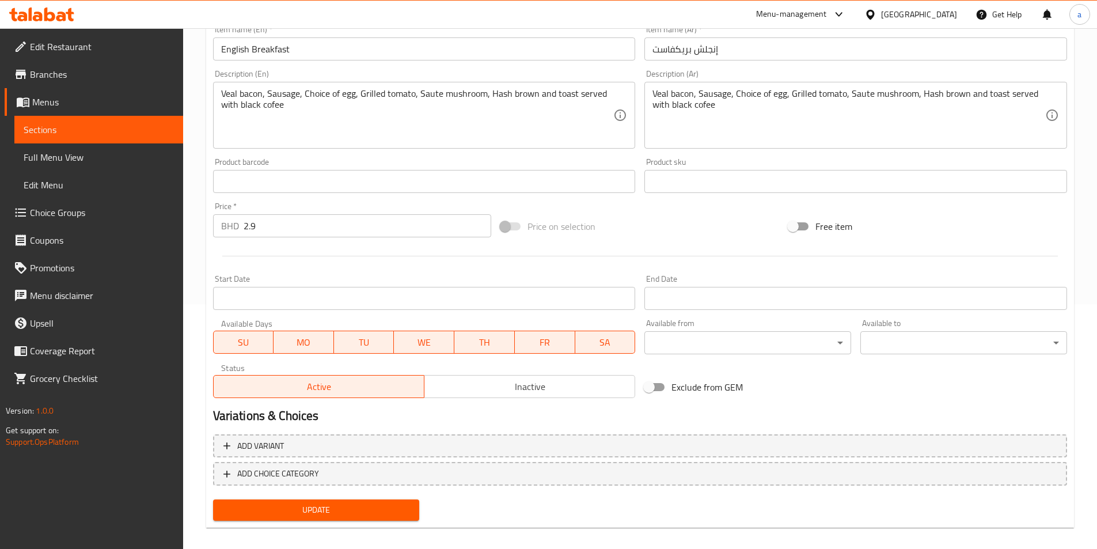
scroll to position [256, 0]
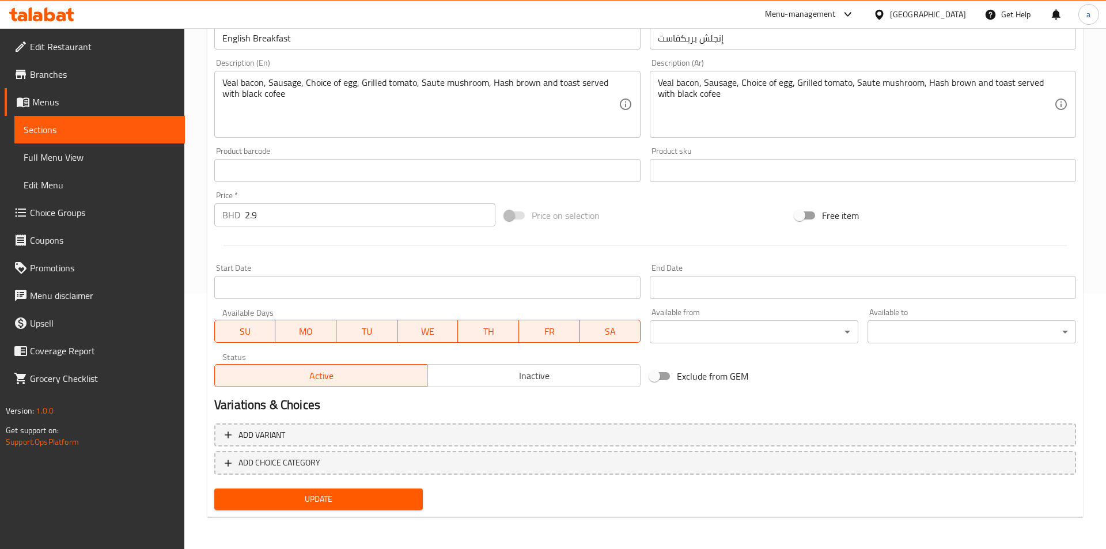
click at [756, 293] on body "​ Menu-management Bahrain Get Help a Edit Restaurant Branches Menus Sections Fu…" at bounding box center [553, 33] width 1106 height 521
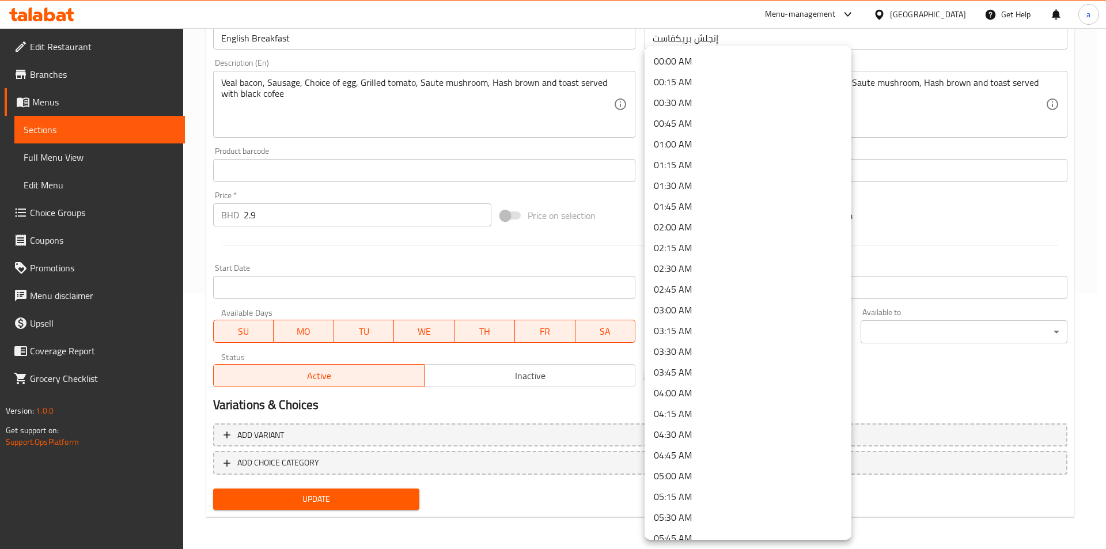
click at [20, 13] on div at bounding box center [553, 274] width 1106 height 549
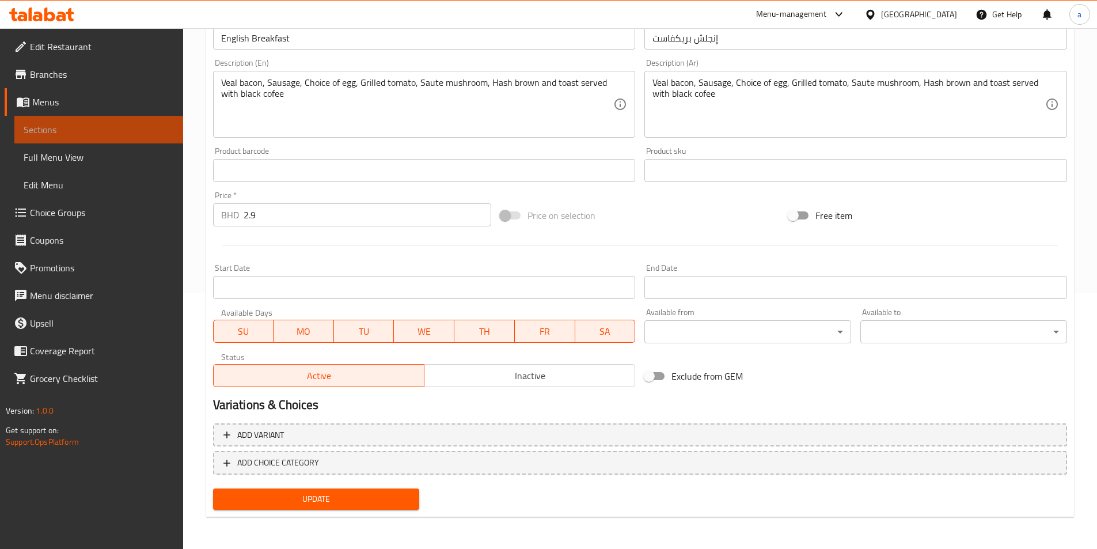
click at [90, 129] on span "Sections" at bounding box center [99, 130] width 150 height 14
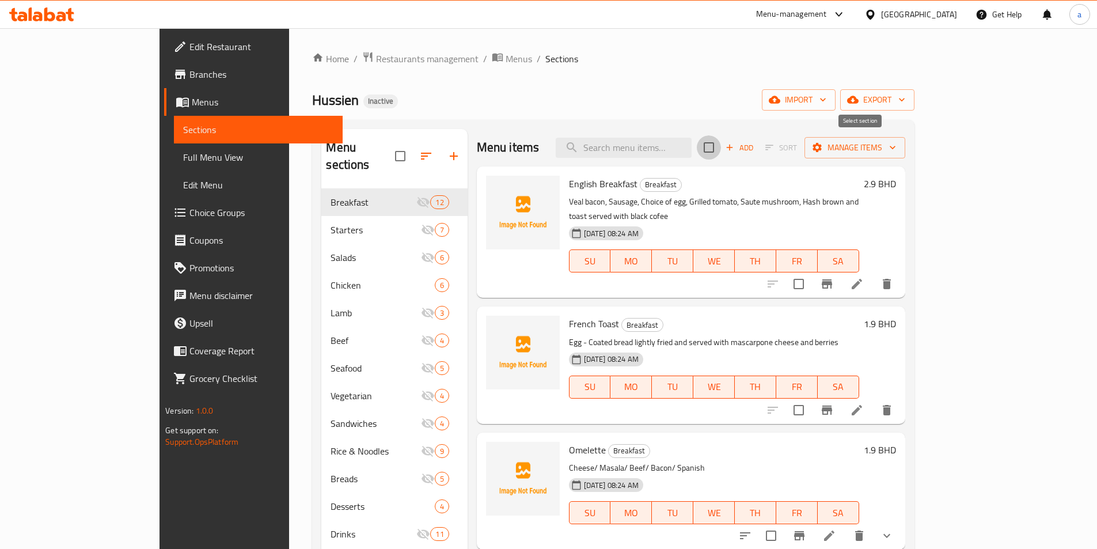
click at [721, 143] on input "checkbox" at bounding box center [709, 147] width 24 height 24
checkbox input "true"
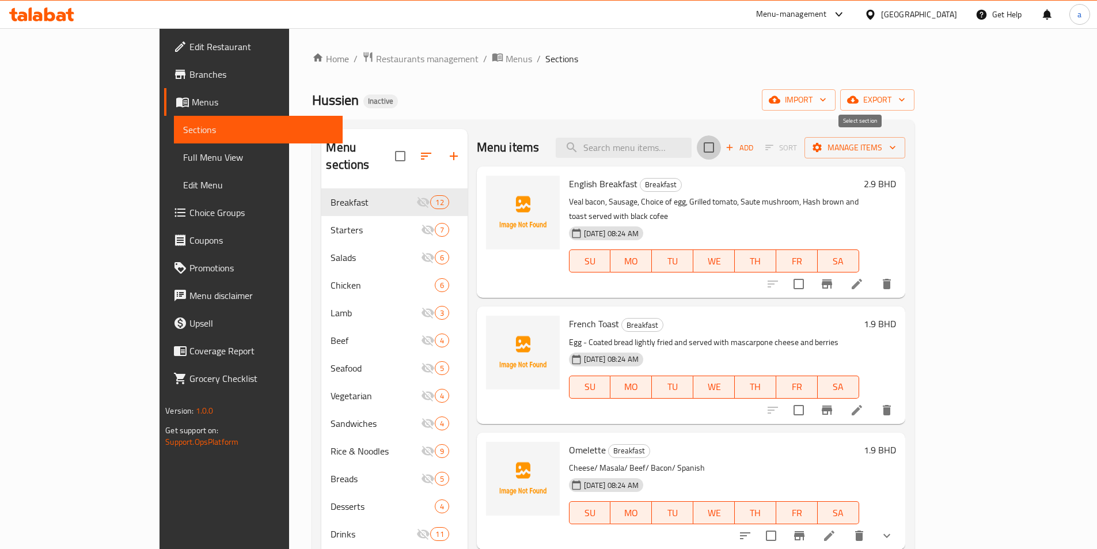
checkbox input "true"
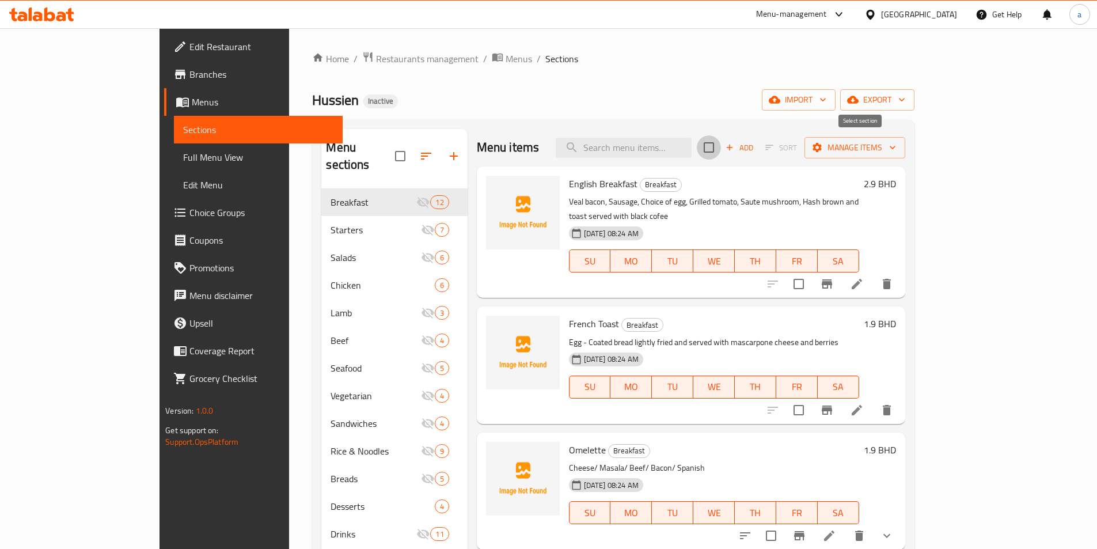
checkbox input "true"
click at [721, 148] on input "checkbox" at bounding box center [709, 147] width 24 height 24
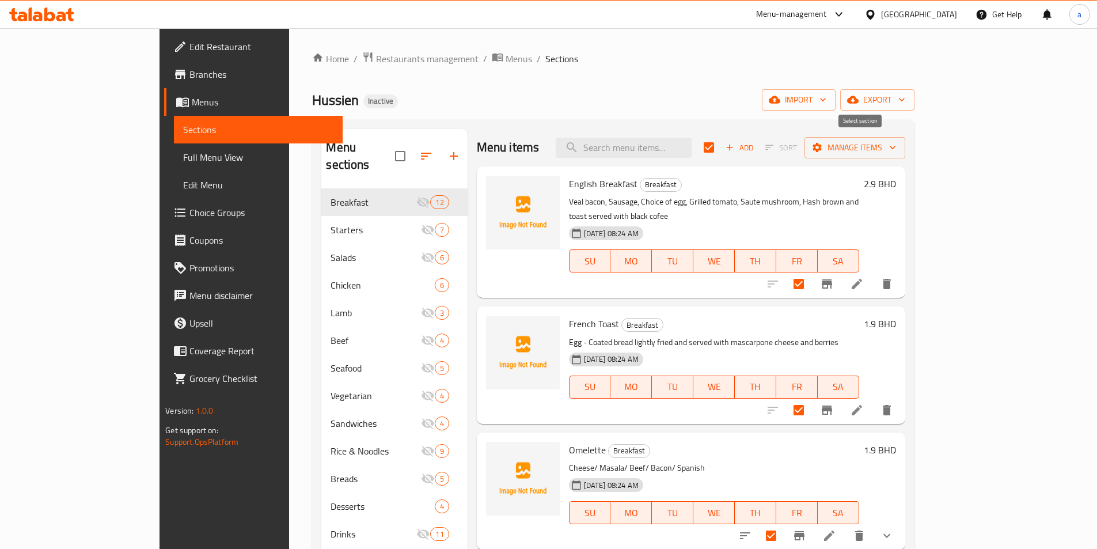
checkbox input "false"
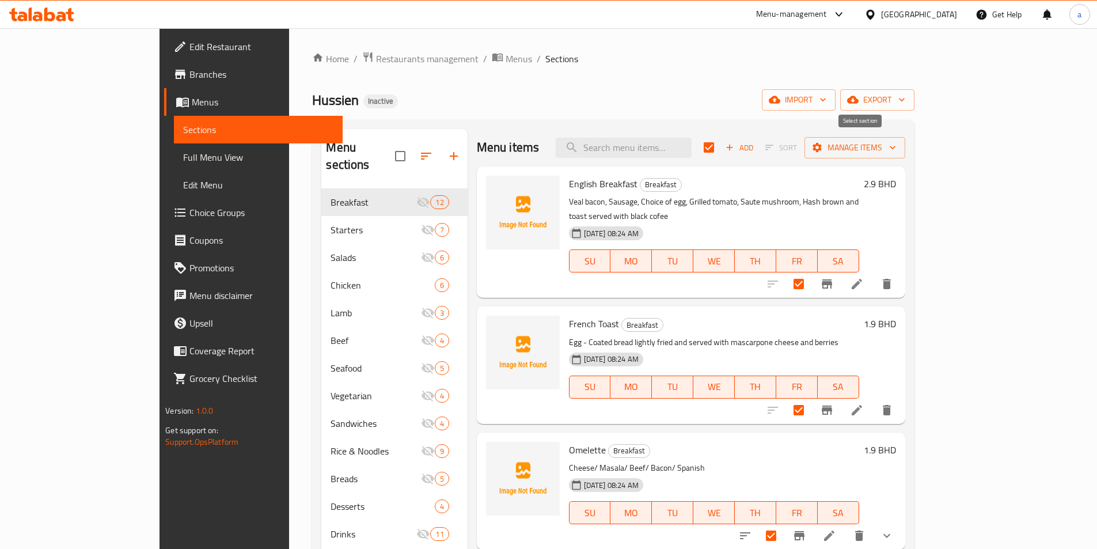
checkbox input "false"
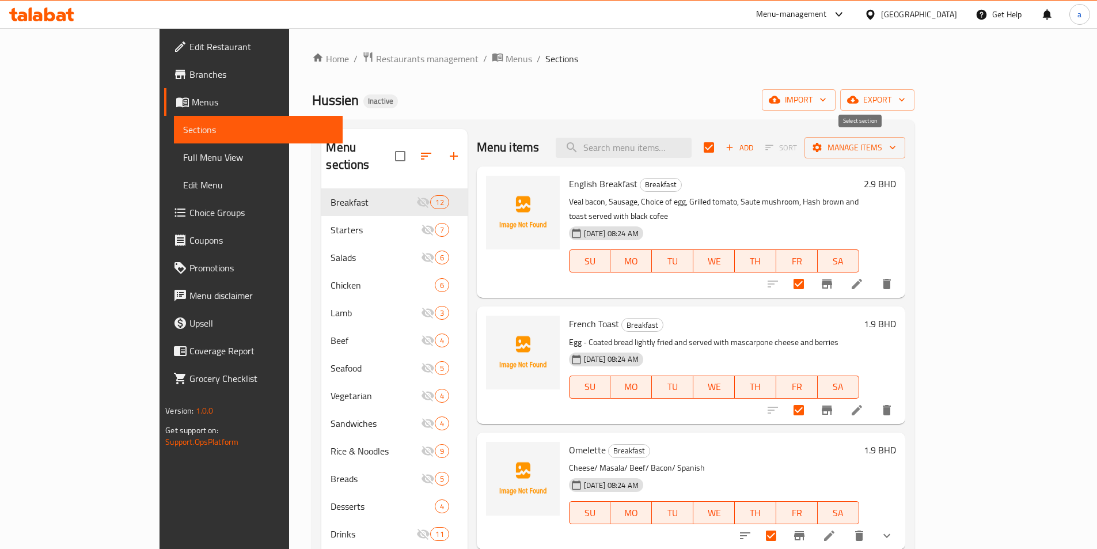
checkbox input "false"
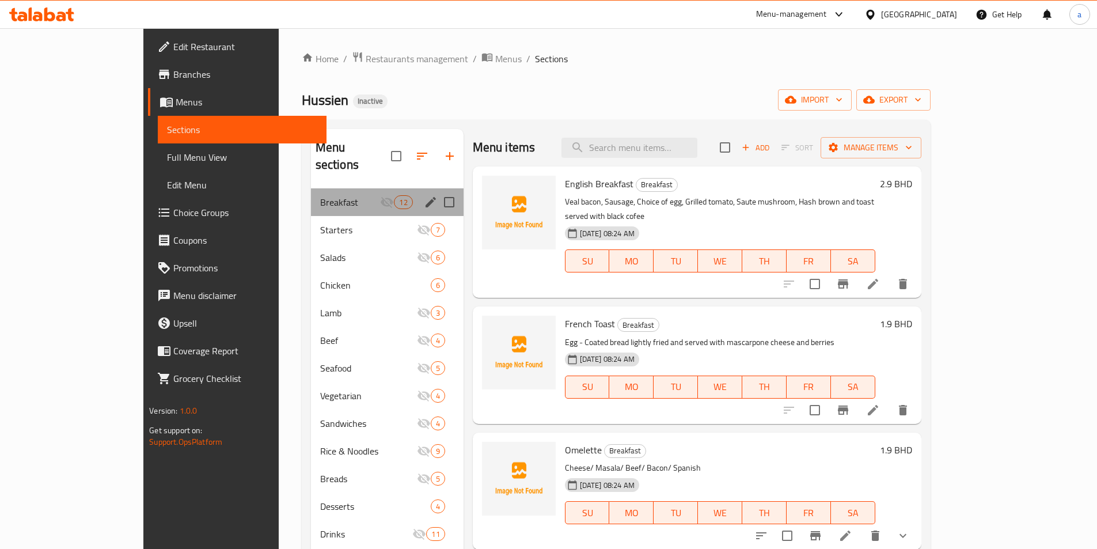
click at [422, 193] on div "Menu sections" at bounding box center [430, 201] width 17 height 17
click at [322, 188] on div "Breakfast 12" at bounding box center [387, 202] width 153 height 28
click at [437, 190] on input "Menu sections" at bounding box center [449, 202] width 24 height 24
checkbox input "true"
click at [388, 154] on icon "button" at bounding box center [395, 156] width 14 height 14
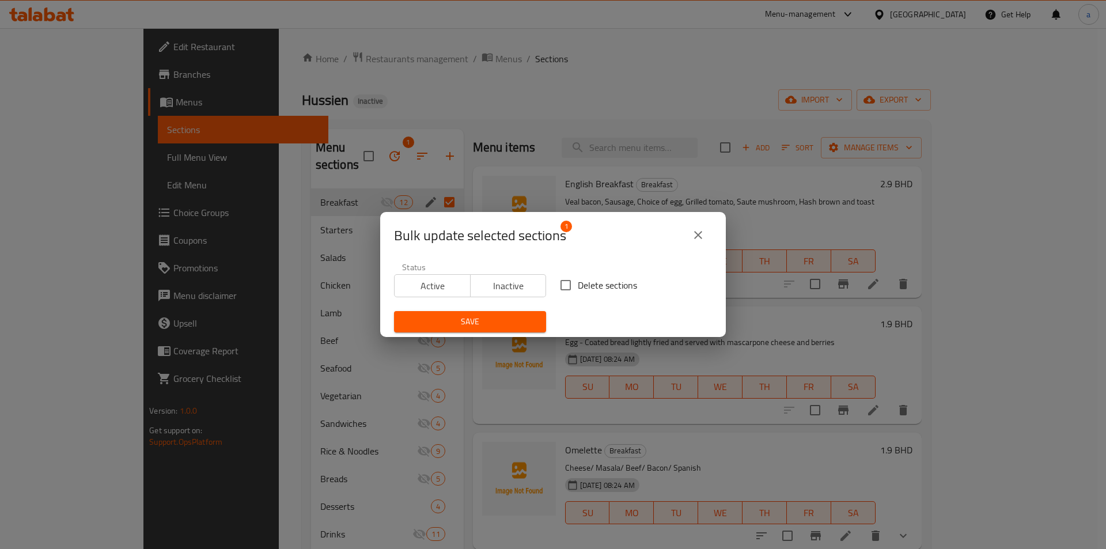
click at [698, 233] on icon "close" at bounding box center [698, 235] width 14 height 14
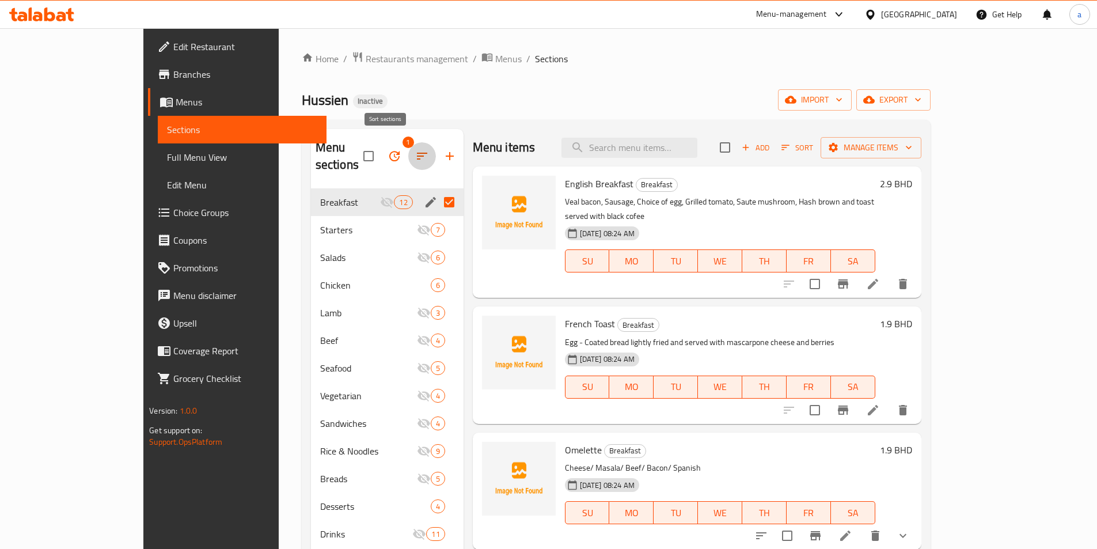
click at [415, 149] on icon "button" at bounding box center [422, 156] width 14 height 14
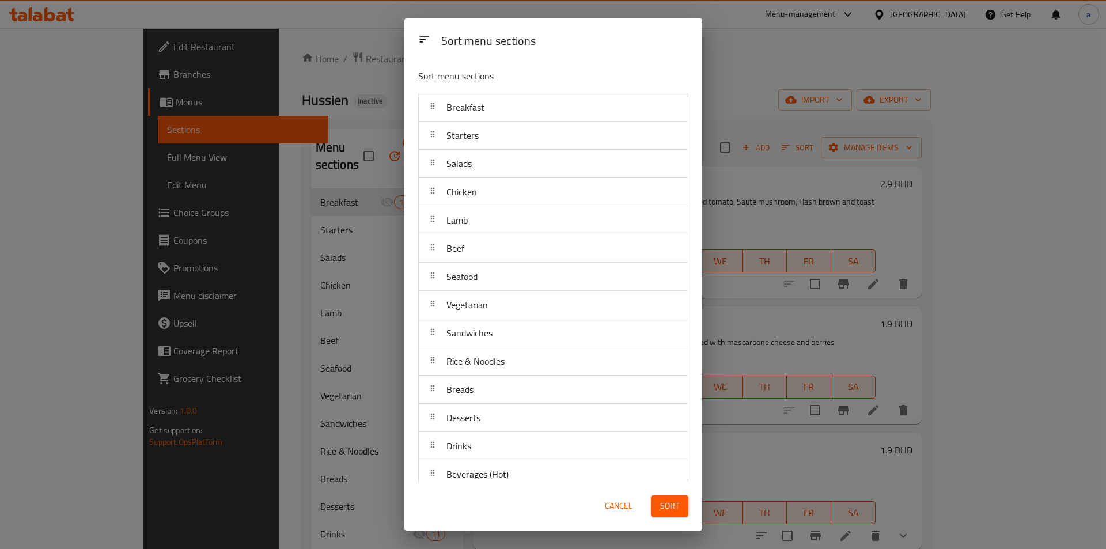
click at [370, 221] on div "Sort menu sections Sort menu sections Breakfast Starters Salads Chicken Lamb Be…" at bounding box center [553, 274] width 1106 height 549
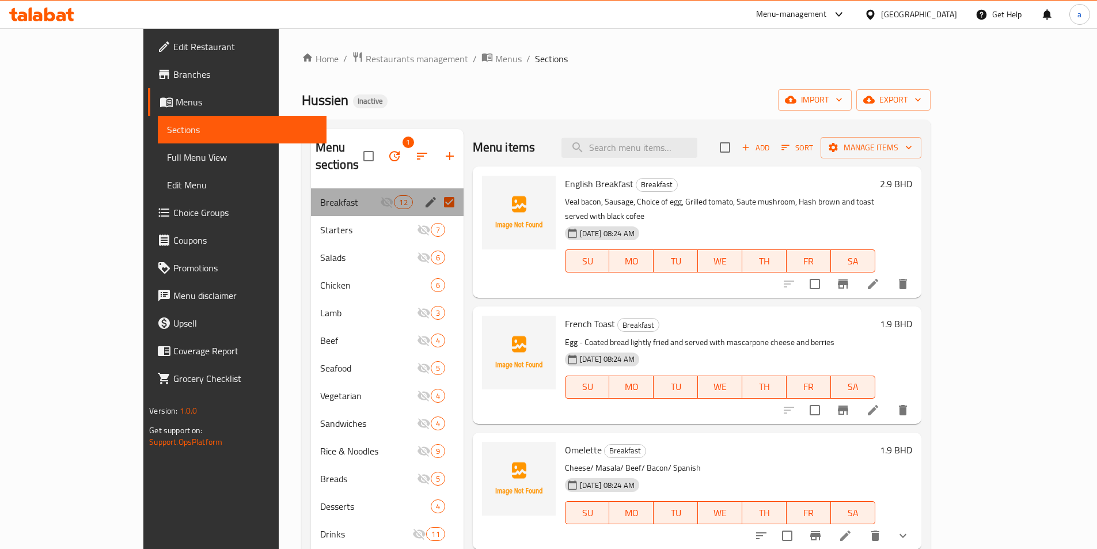
click at [422, 193] on div "Menu sections" at bounding box center [430, 201] width 17 height 17
click at [426, 197] on icon "edit" at bounding box center [431, 202] width 10 height 10
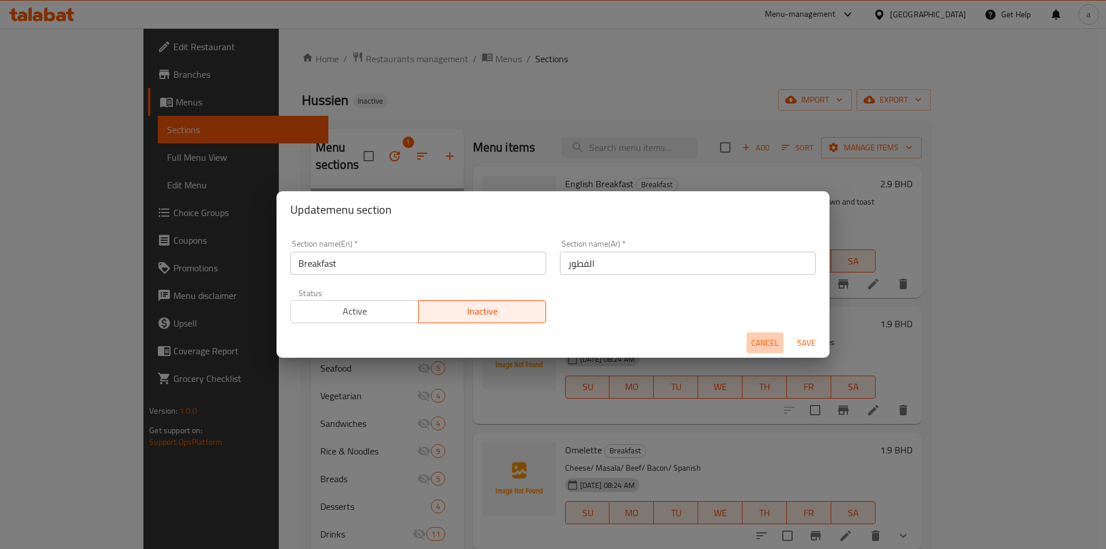
click at [770, 347] on span "Cancel" at bounding box center [765, 343] width 28 height 14
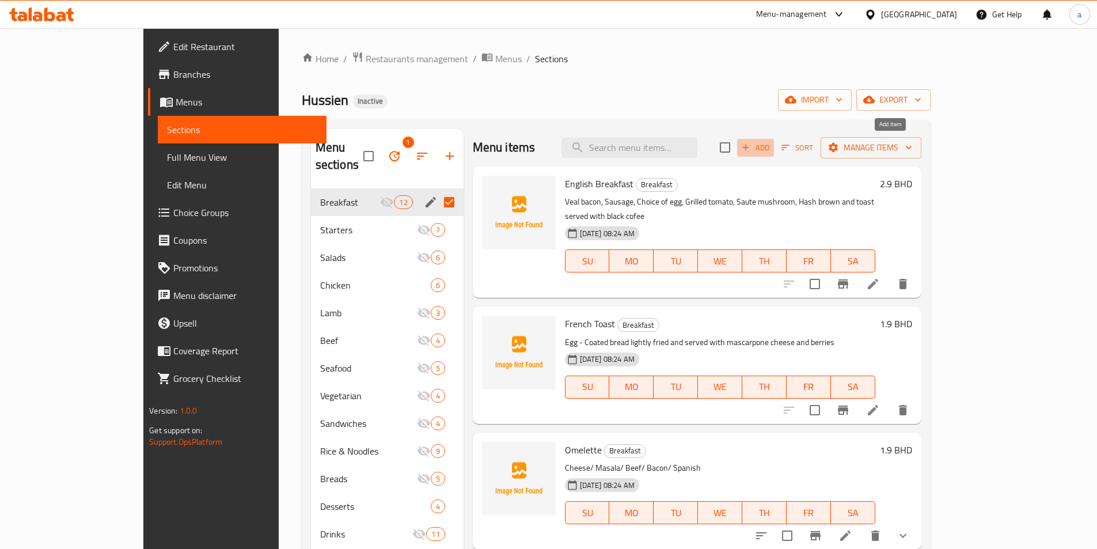
click at [774, 155] on button "Add" at bounding box center [755, 148] width 37 height 18
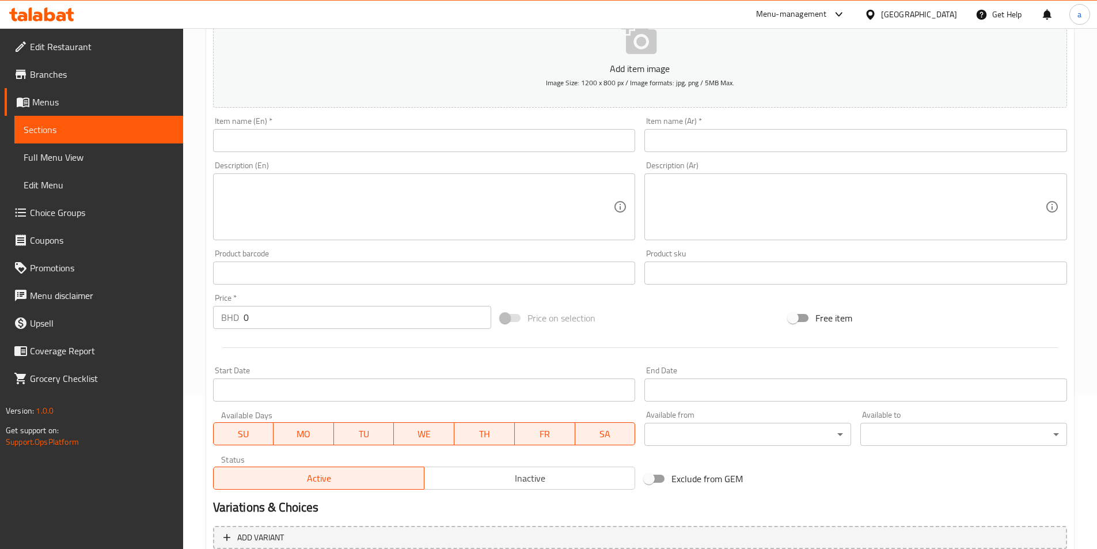
scroll to position [141, 0]
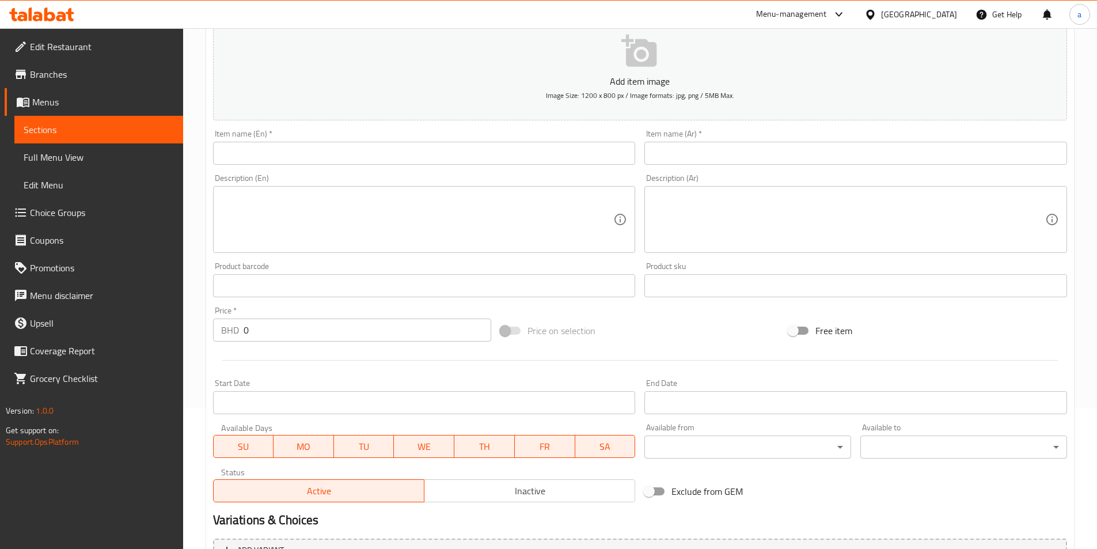
click at [87, 131] on span "Sections" at bounding box center [99, 130] width 150 height 14
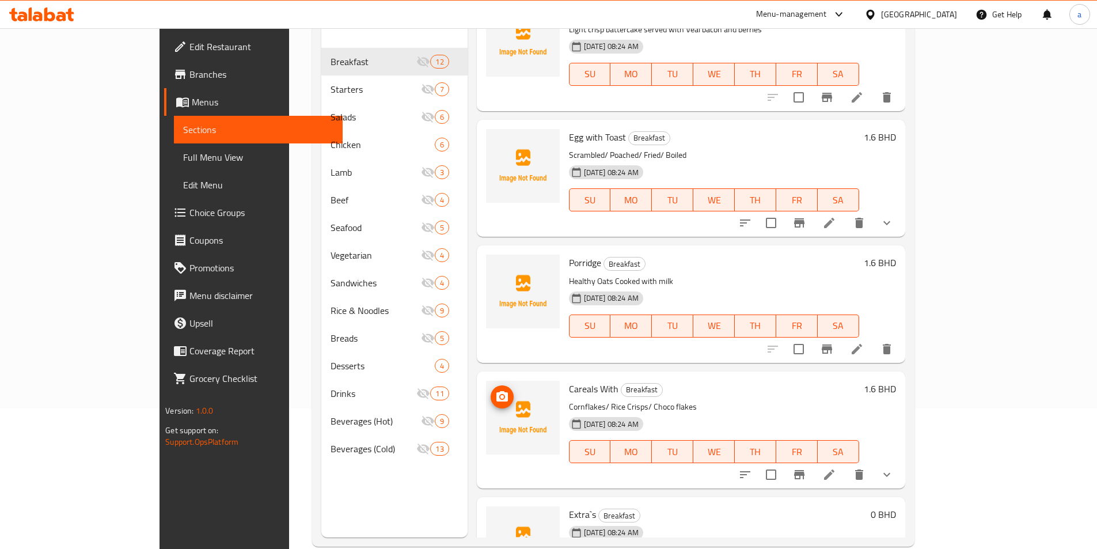
scroll to position [667, 0]
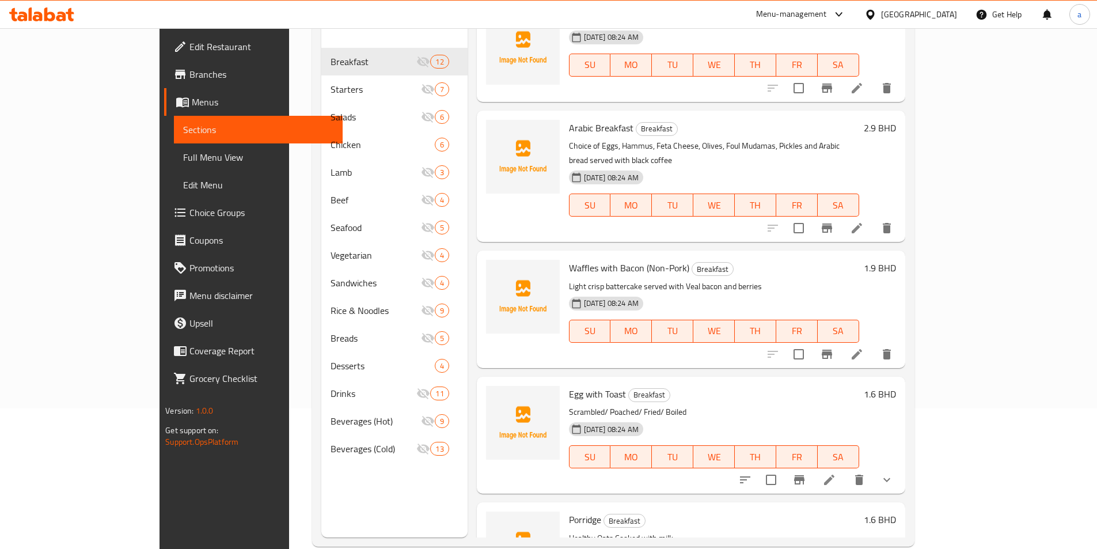
click at [68, 24] on div at bounding box center [41, 14] width 83 height 23
click at [44, 13] on icon at bounding box center [41, 14] width 65 height 14
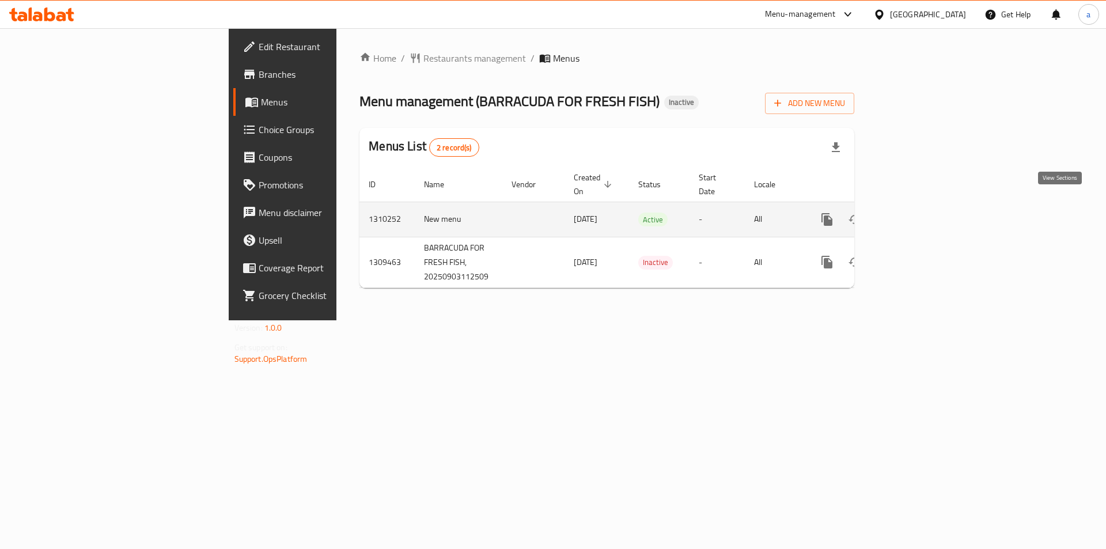
click at [917, 212] on icon "enhanced table" at bounding box center [910, 219] width 14 height 14
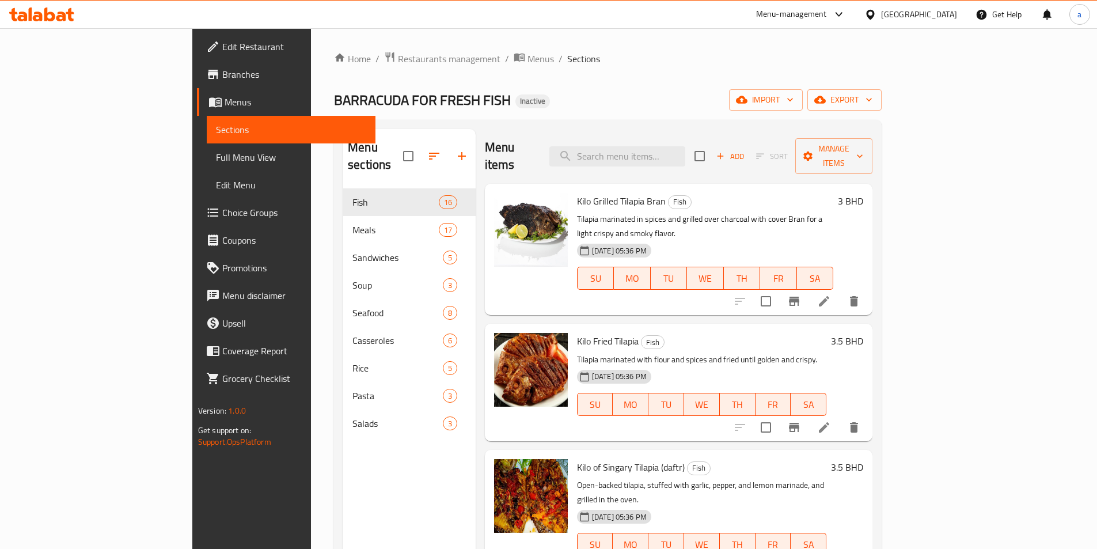
click at [216, 124] on span "Sections" at bounding box center [291, 130] width 150 height 14
click at [225, 103] on span "Menus" at bounding box center [296, 102] width 142 height 14
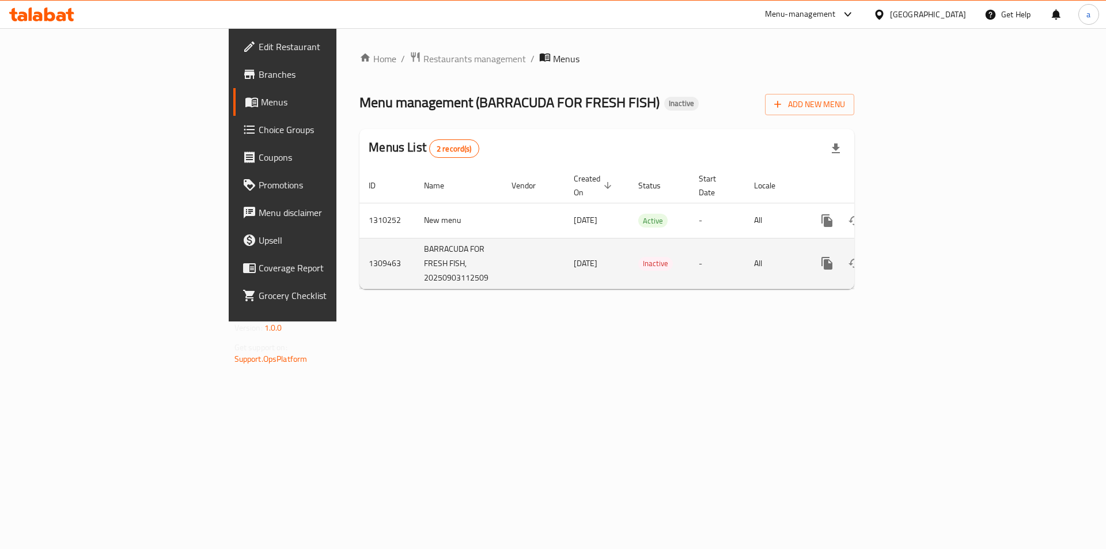
click at [917, 256] on icon "enhanced table" at bounding box center [910, 263] width 14 height 14
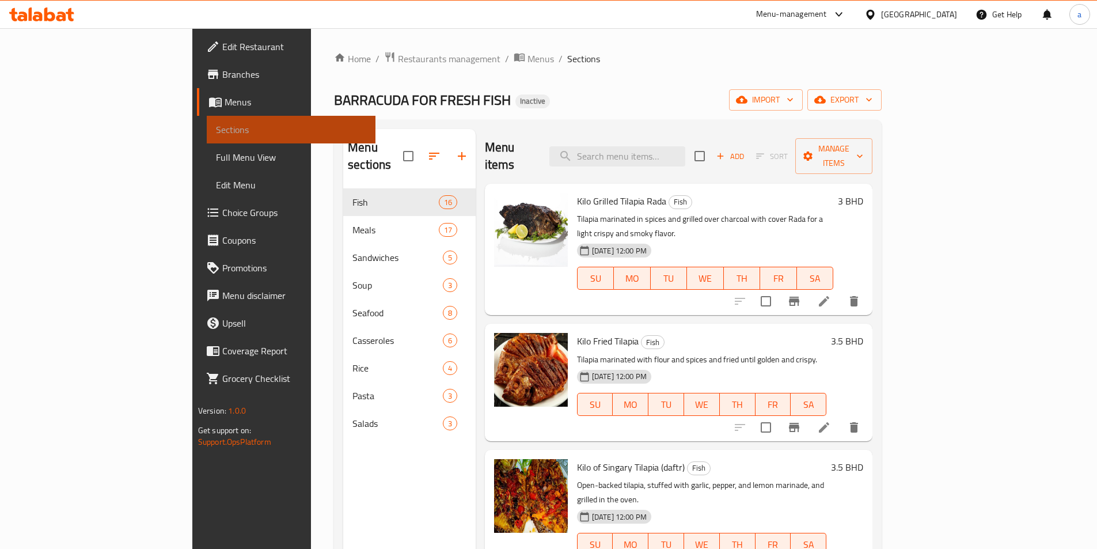
click at [216, 135] on span "Sections" at bounding box center [291, 130] width 150 height 14
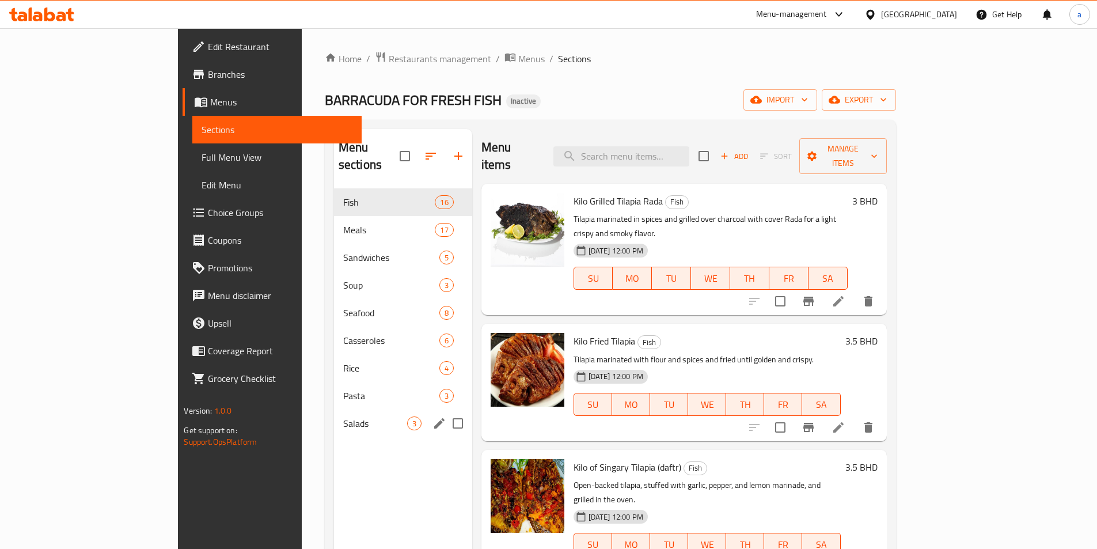
click at [343, 416] on span "Salads" at bounding box center [375, 423] width 64 height 14
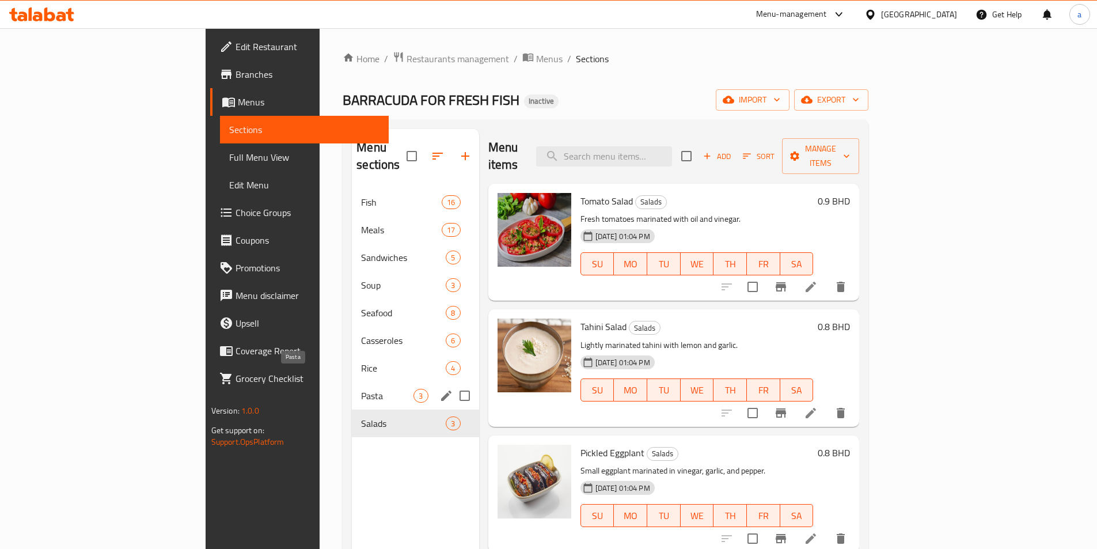
click at [361, 389] on span "Pasta" at bounding box center [387, 396] width 52 height 14
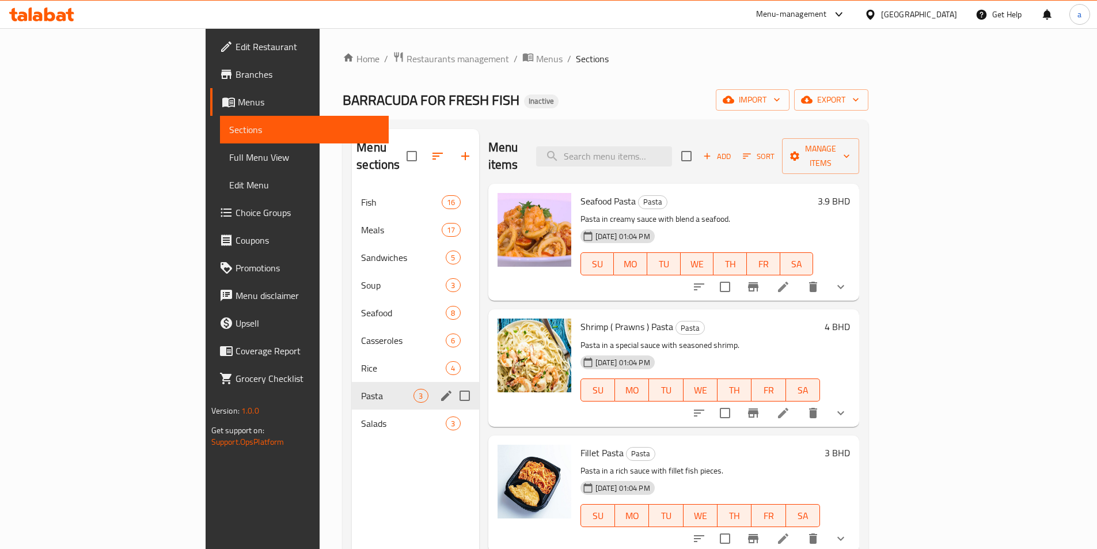
click at [352, 382] on div "Pasta 3" at bounding box center [415, 396] width 127 height 28
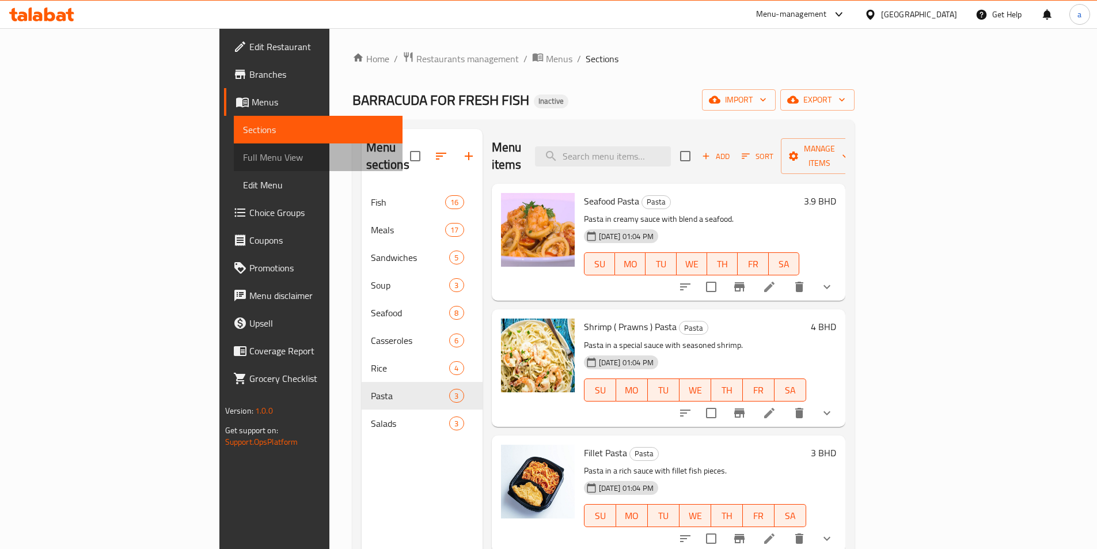
click at [243, 156] on span "Full Menu View" at bounding box center [318, 157] width 150 height 14
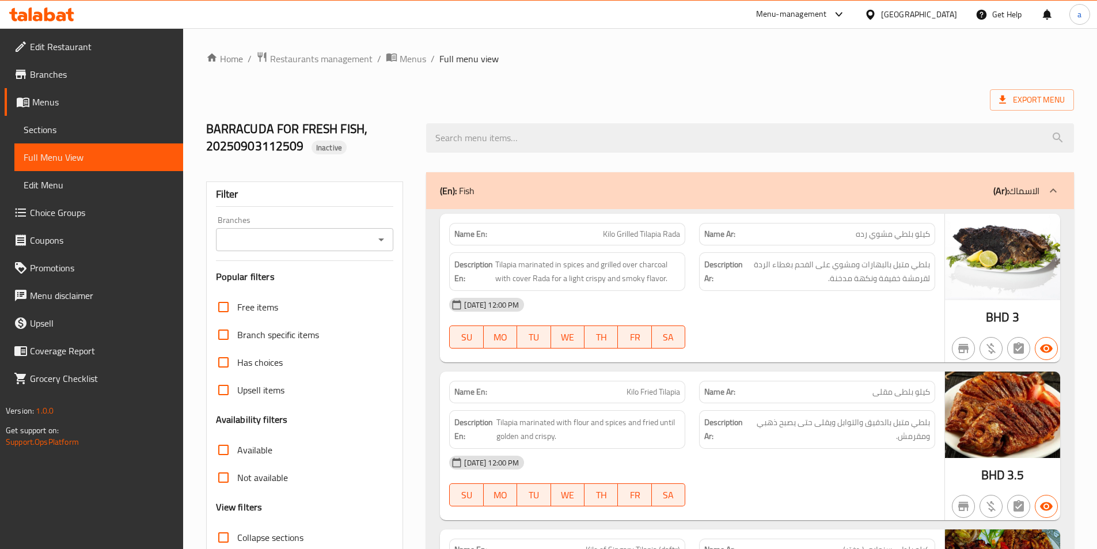
click at [857, 180] on div "(En): Fish (Ar): الاسماك" at bounding box center [750, 190] width 648 height 37
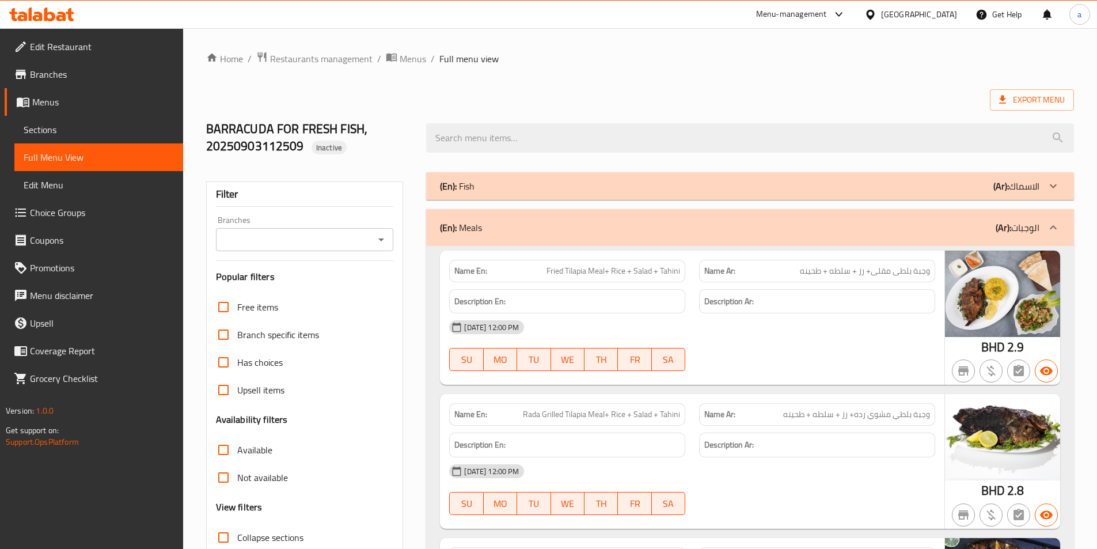
scroll to position [4959, 0]
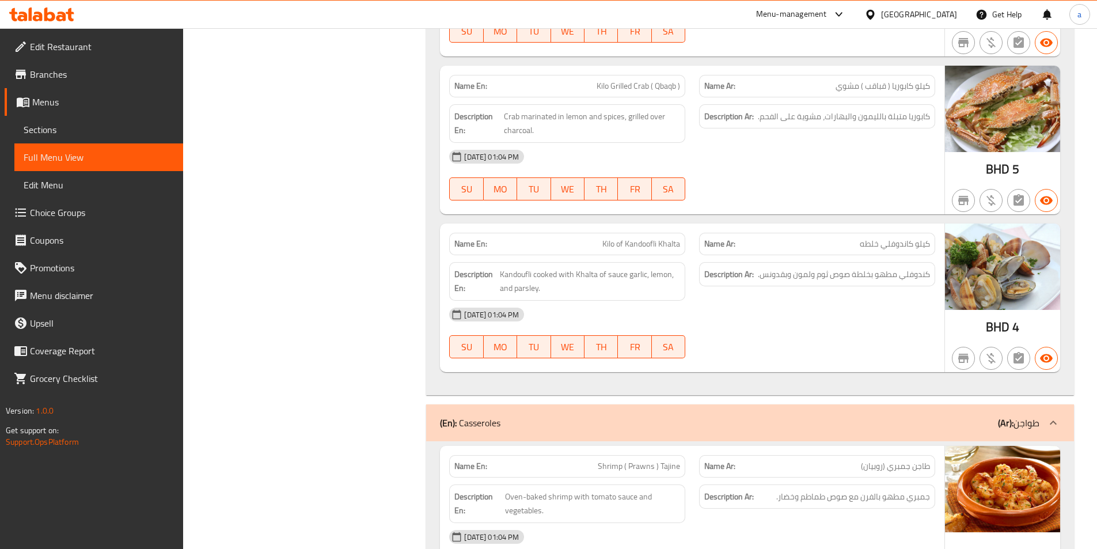
click at [650, 243] on span "Kilo of Kandoofli Khalta" at bounding box center [641, 244] width 78 height 12
copy span "Kandoofli"
click at [52, 105] on span "Menus" at bounding box center [103, 102] width 142 height 14
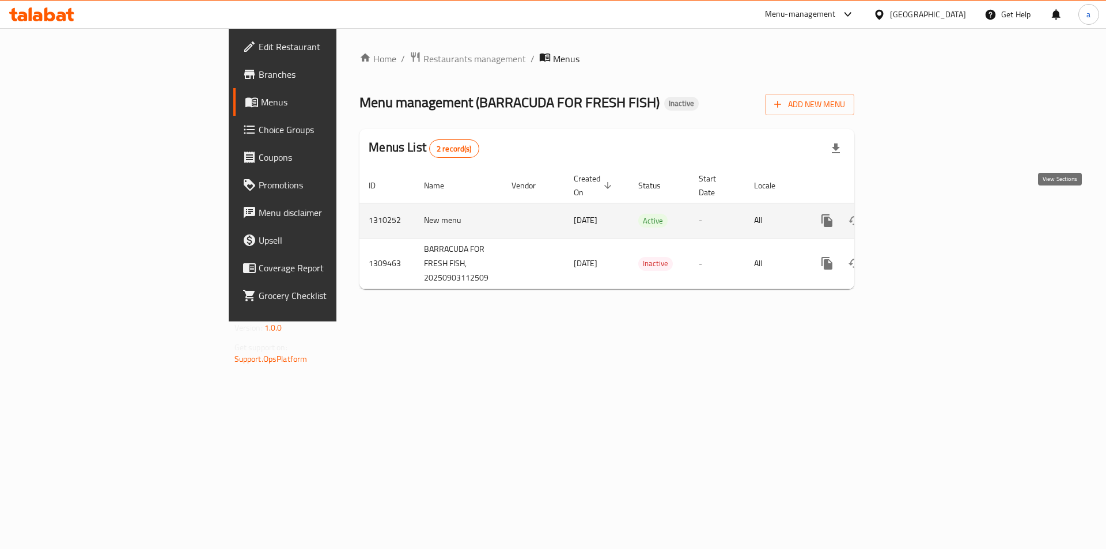
click at [915, 215] on icon "enhanced table" at bounding box center [910, 220] width 10 height 10
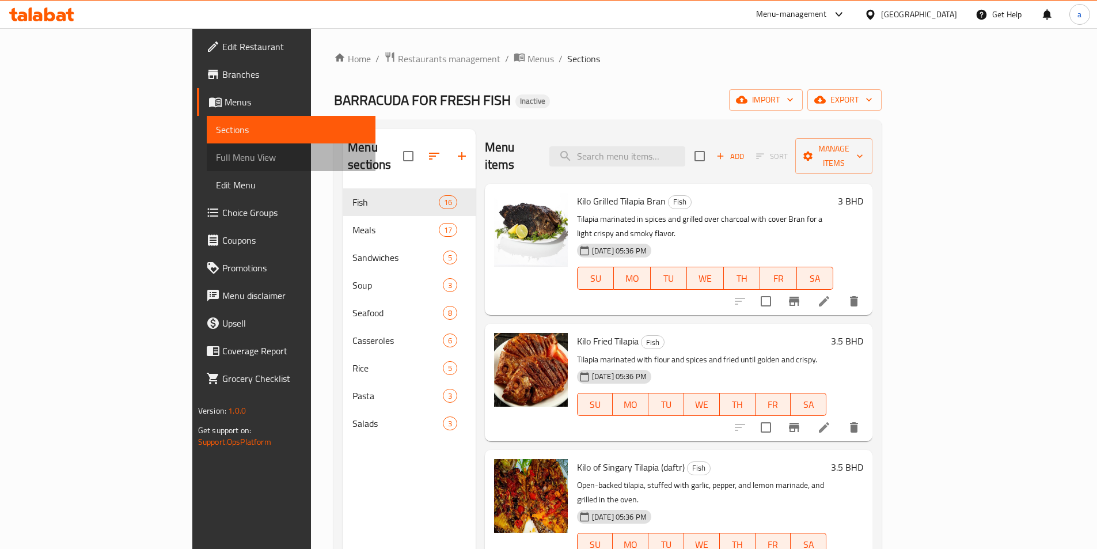
click at [216, 157] on span "Full Menu View" at bounding box center [291, 157] width 150 height 14
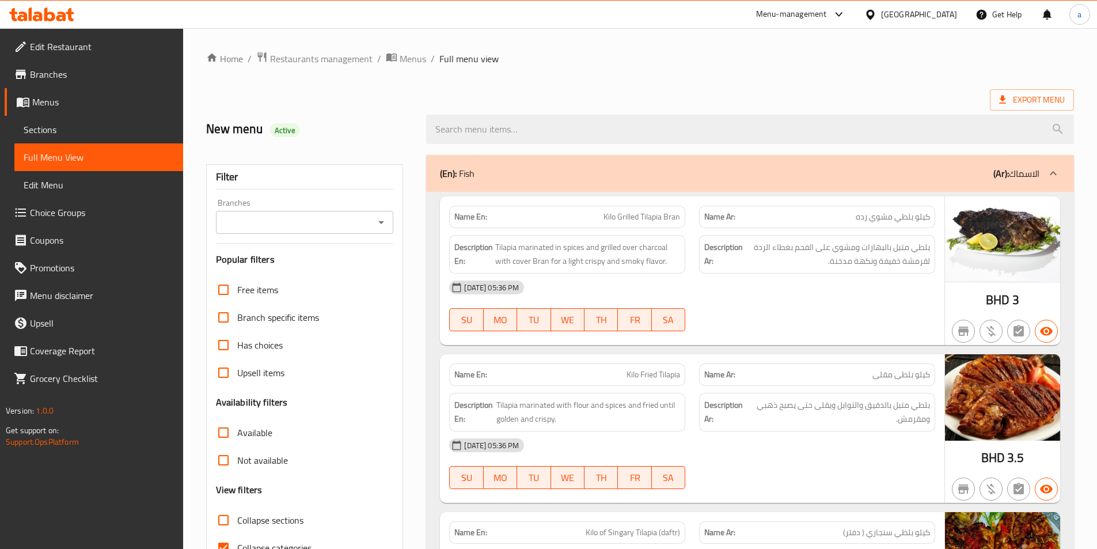
click at [501, 105] on div "New menu Active" at bounding box center [640, 129] width 882 height 51
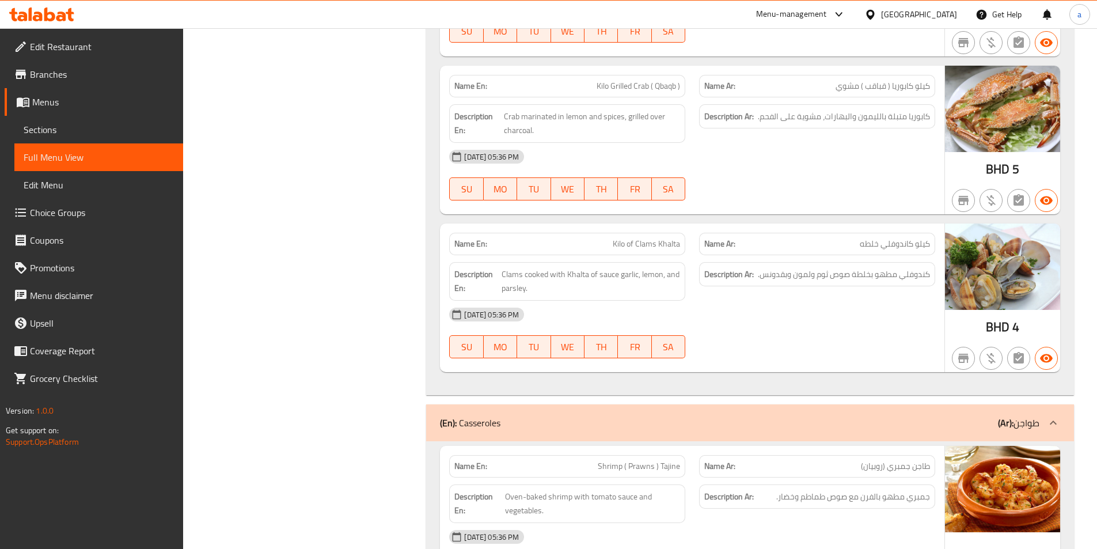
click at [39, 16] on icon at bounding box center [38, 17] width 10 height 10
